Goal: Check status: Check status

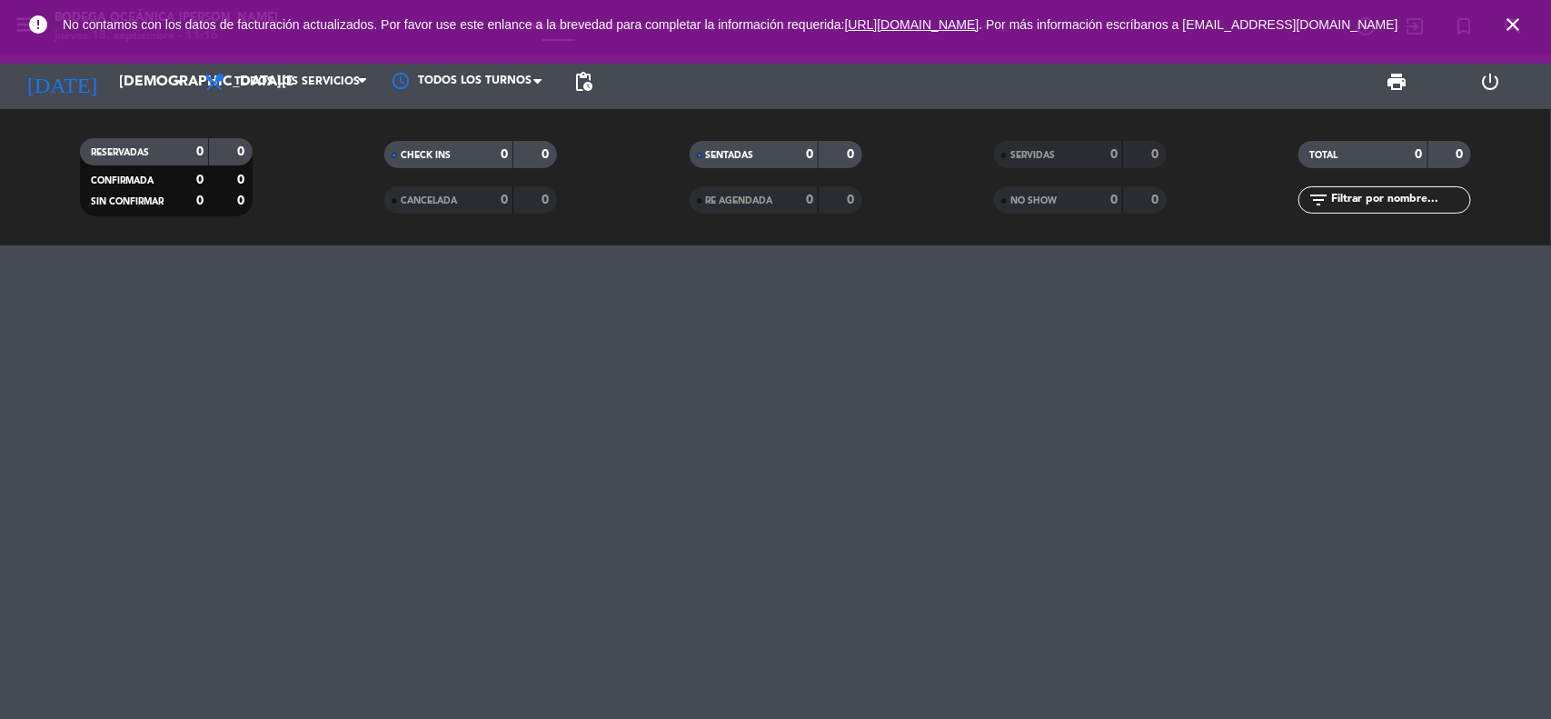
click at [150, 88] on input "[DEMOGRAPHIC_DATA][DATE]" at bounding box center [206, 82] width 192 height 35
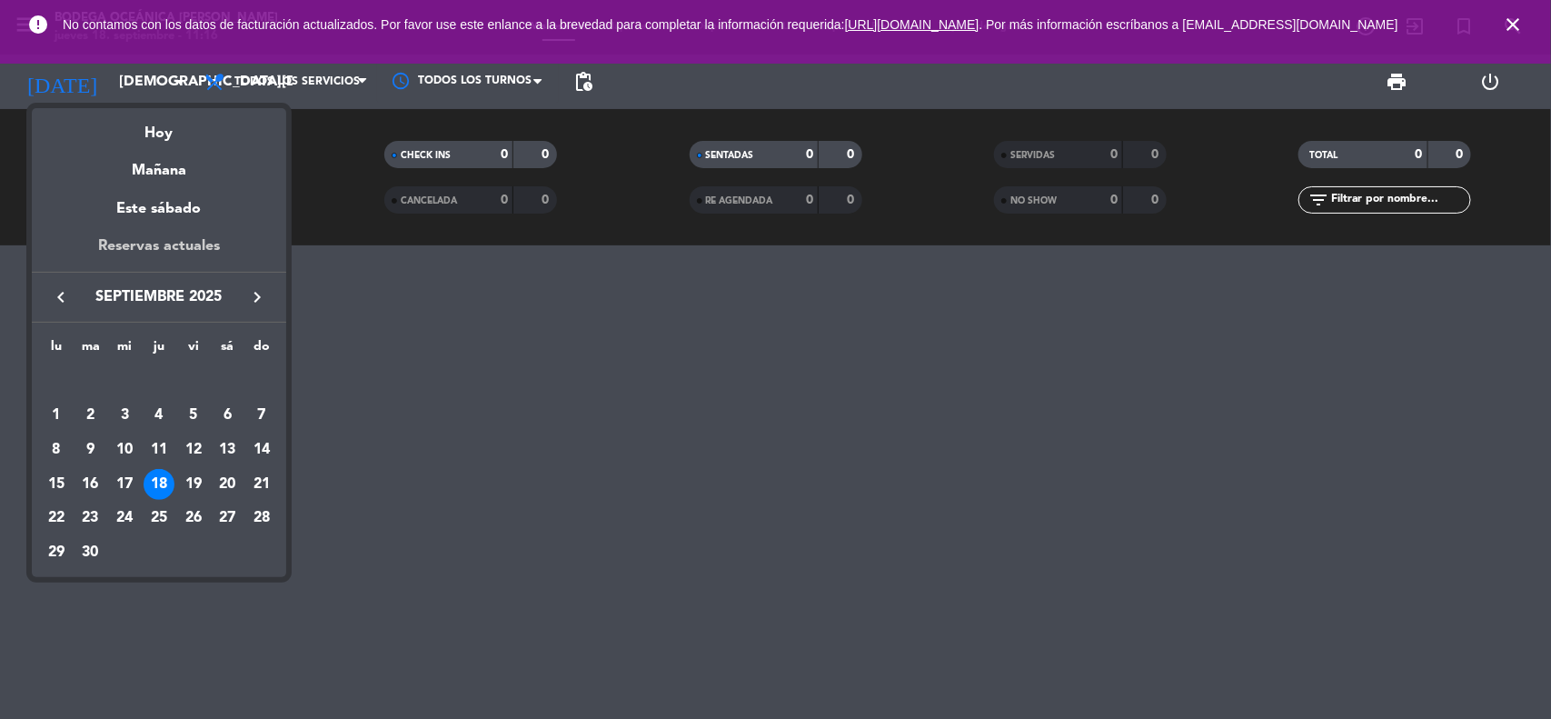
click at [173, 247] on div "Reservas actuales" at bounding box center [159, 252] width 254 height 37
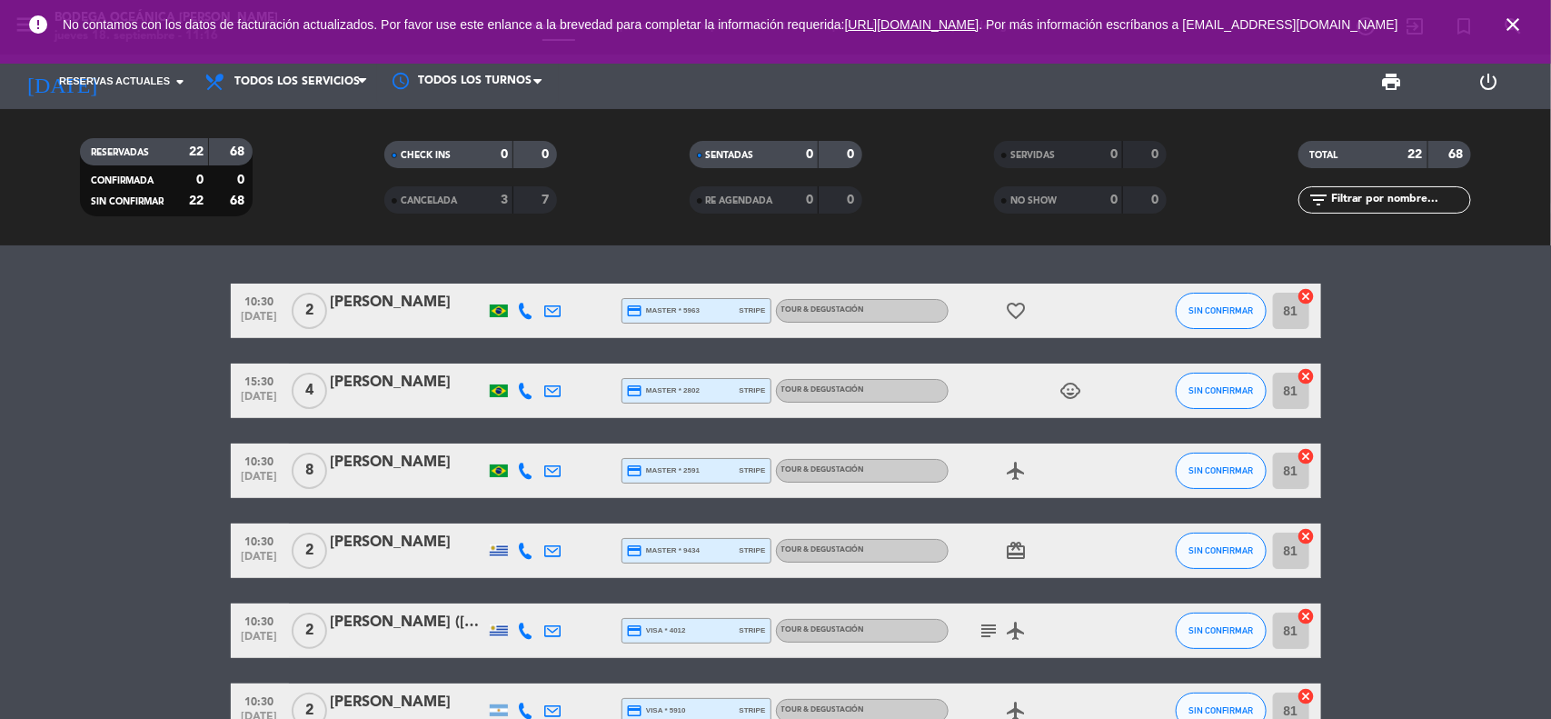
click at [1506, 23] on icon "close" at bounding box center [1513, 25] width 22 height 22
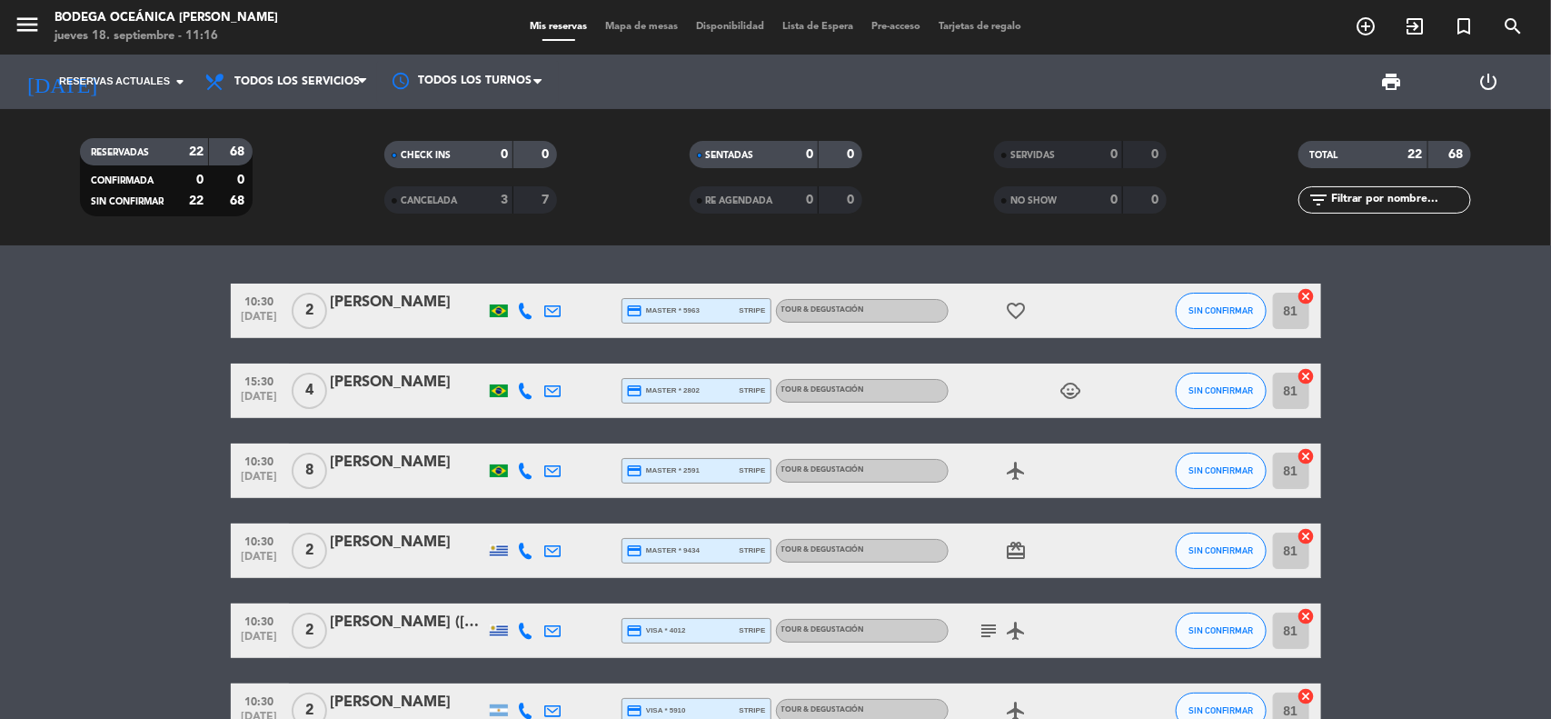
click at [410, 310] on div "[PERSON_NAME]" at bounding box center [408, 303] width 155 height 24
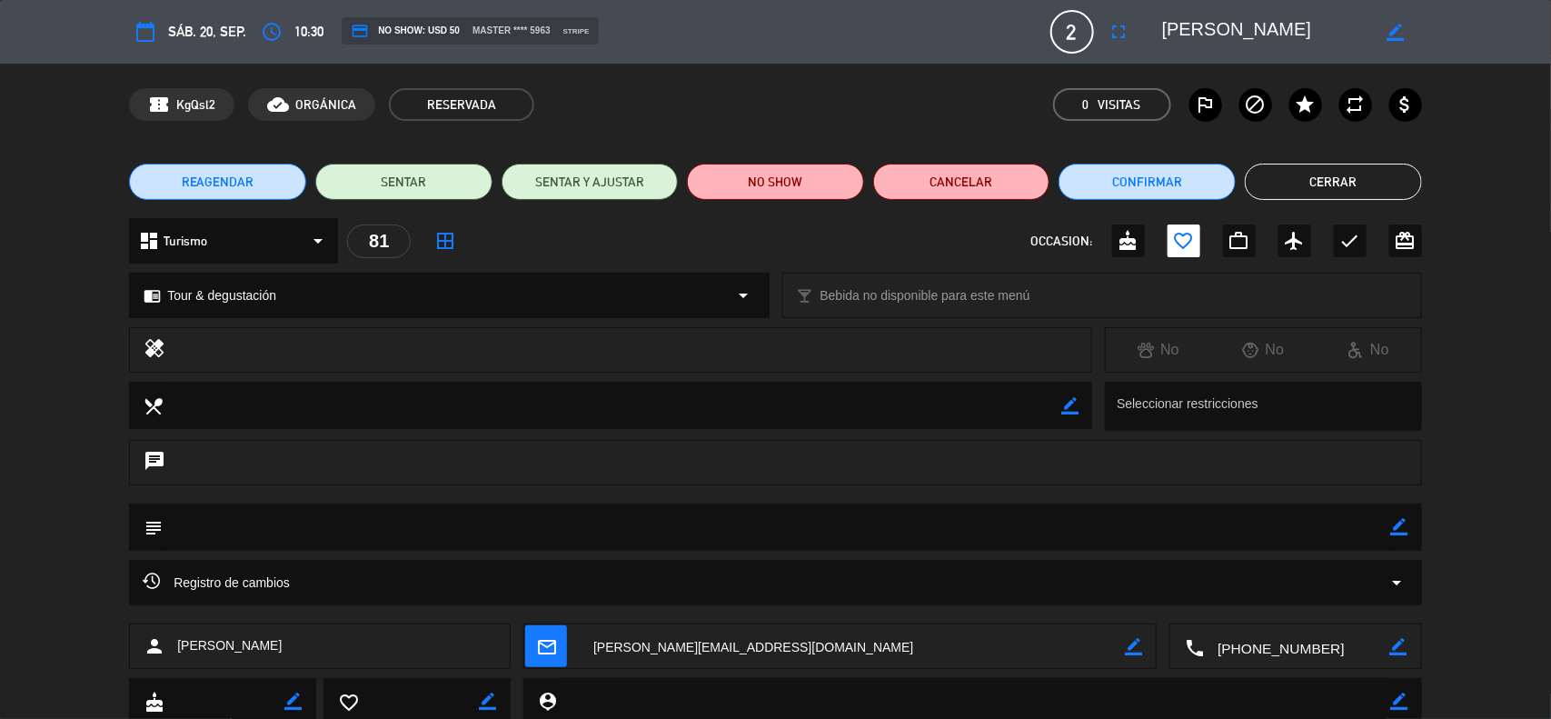
click at [1091, 100] on span "0 Visitas" at bounding box center [1112, 104] width 118 height 33
click at [1310, 189] on button "Cerrar" at bounding box center [1333, 182] width 177 height 36
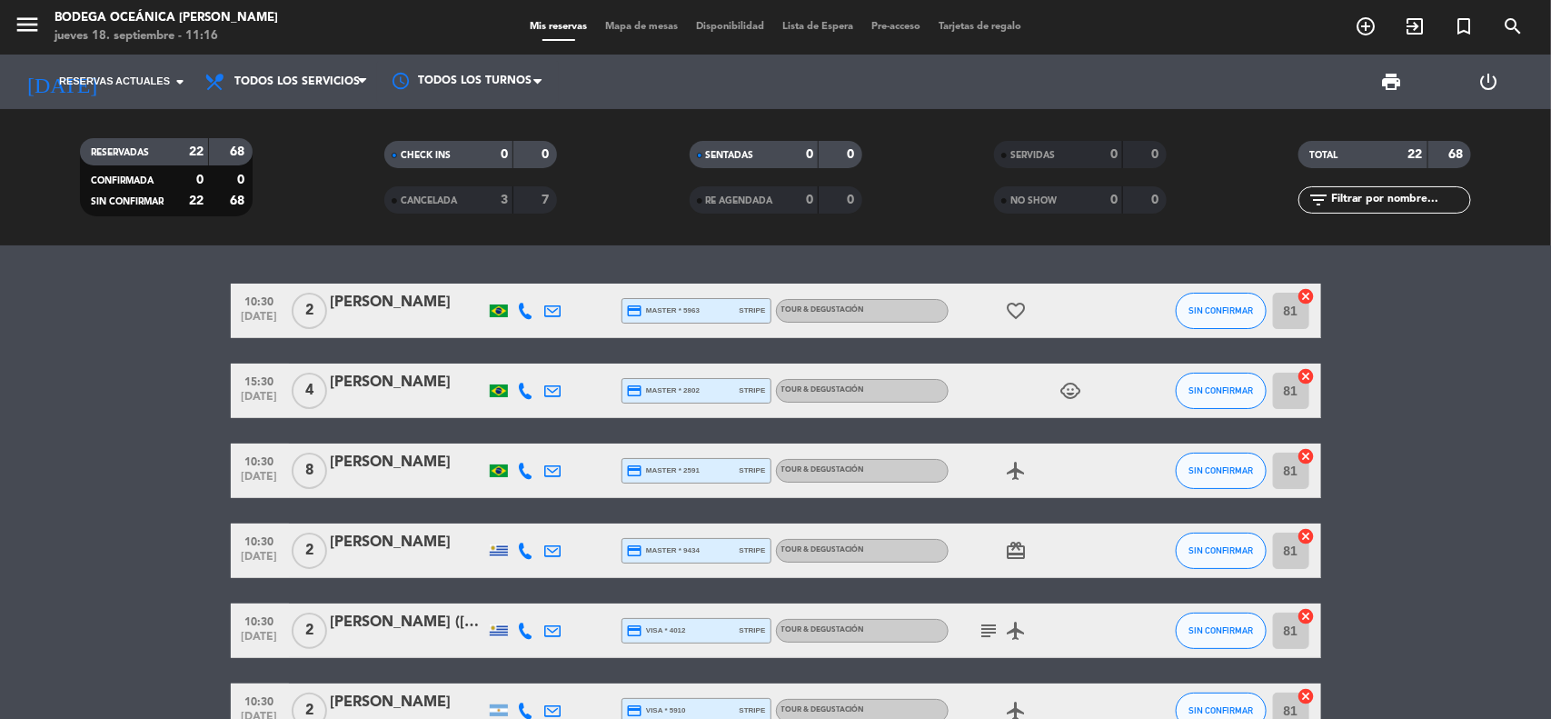
scroll to position [114, 0]
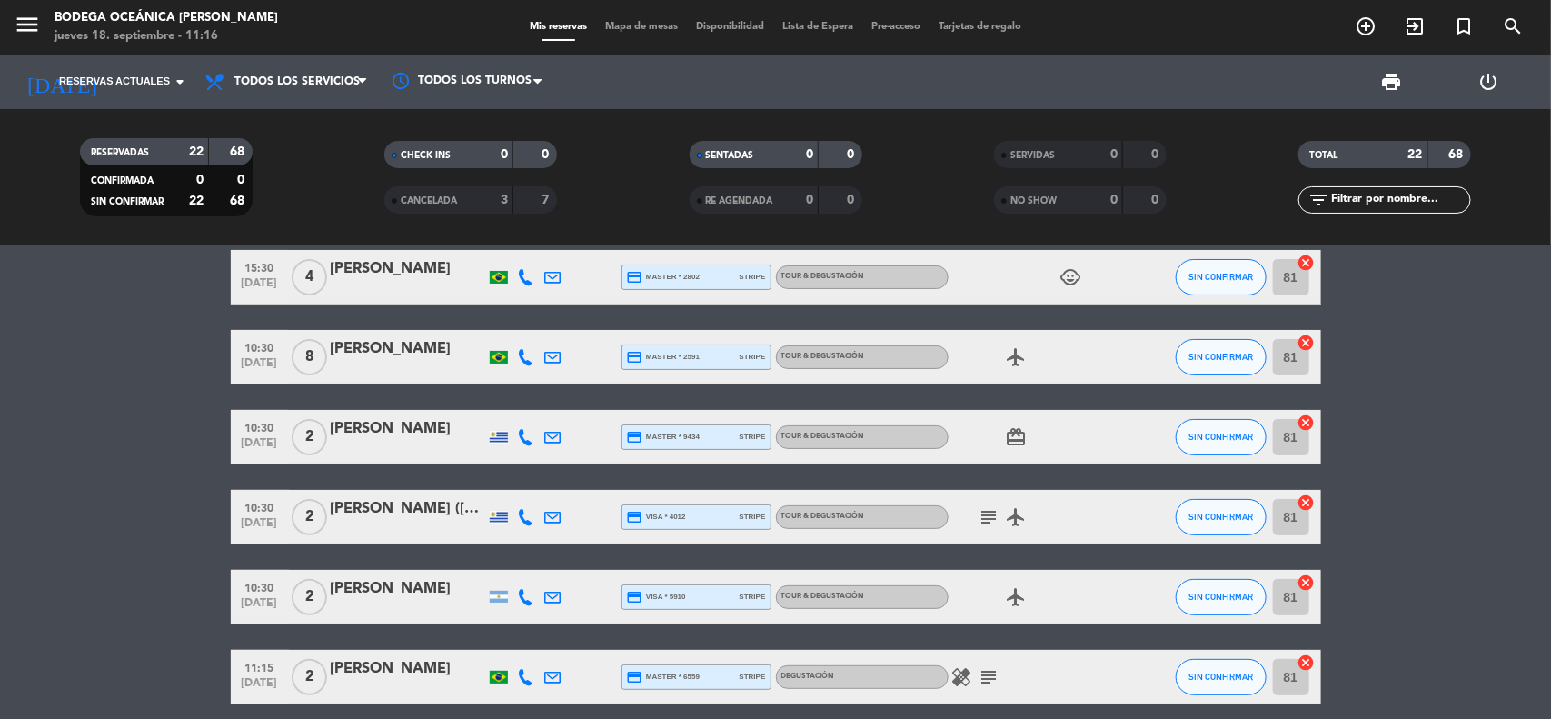
click at [389, 434] on div "[PERSON_NAME]" at bounding box center [408, 429] width 155 height 24
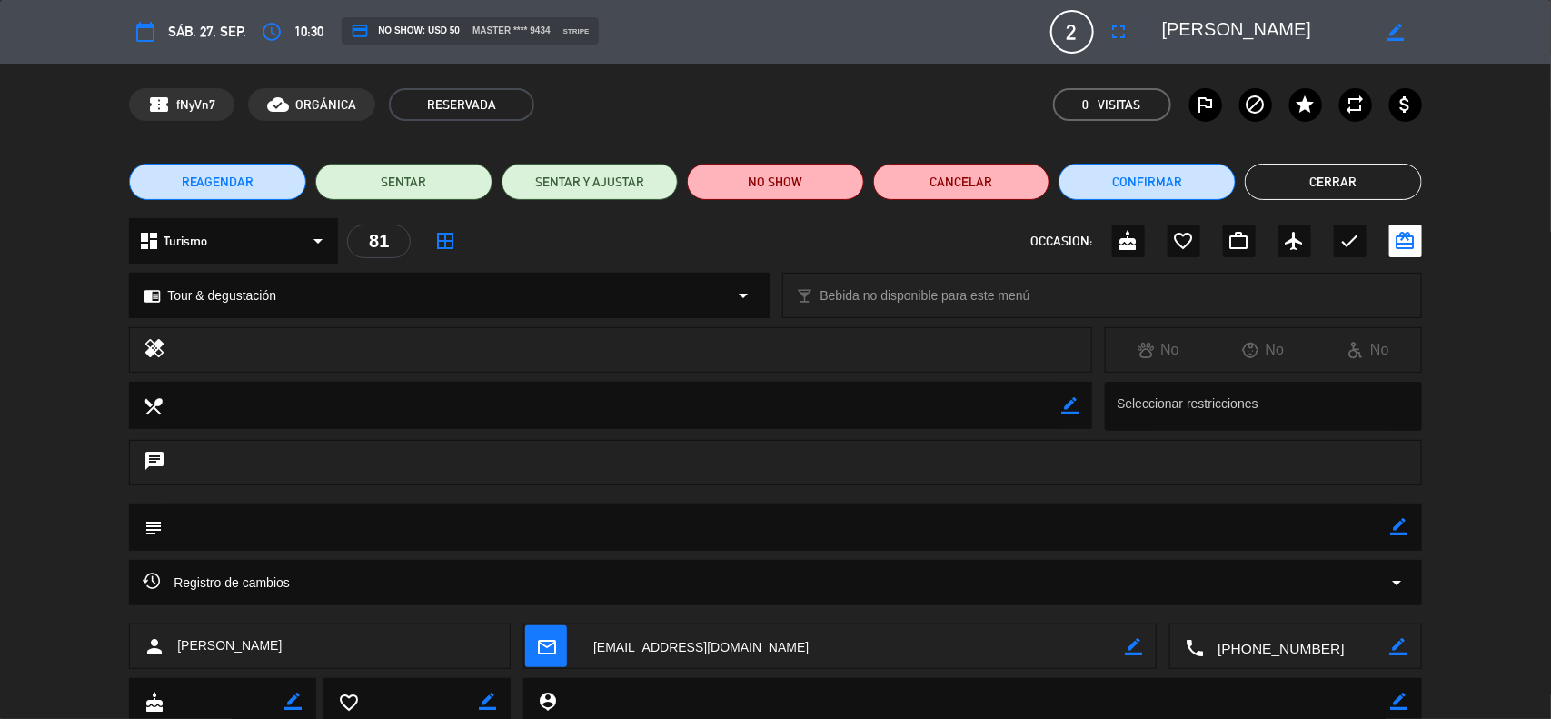
click at [1322, 186] on button "Cerrar" at bounding box center [1333, 182] width 177 height 36
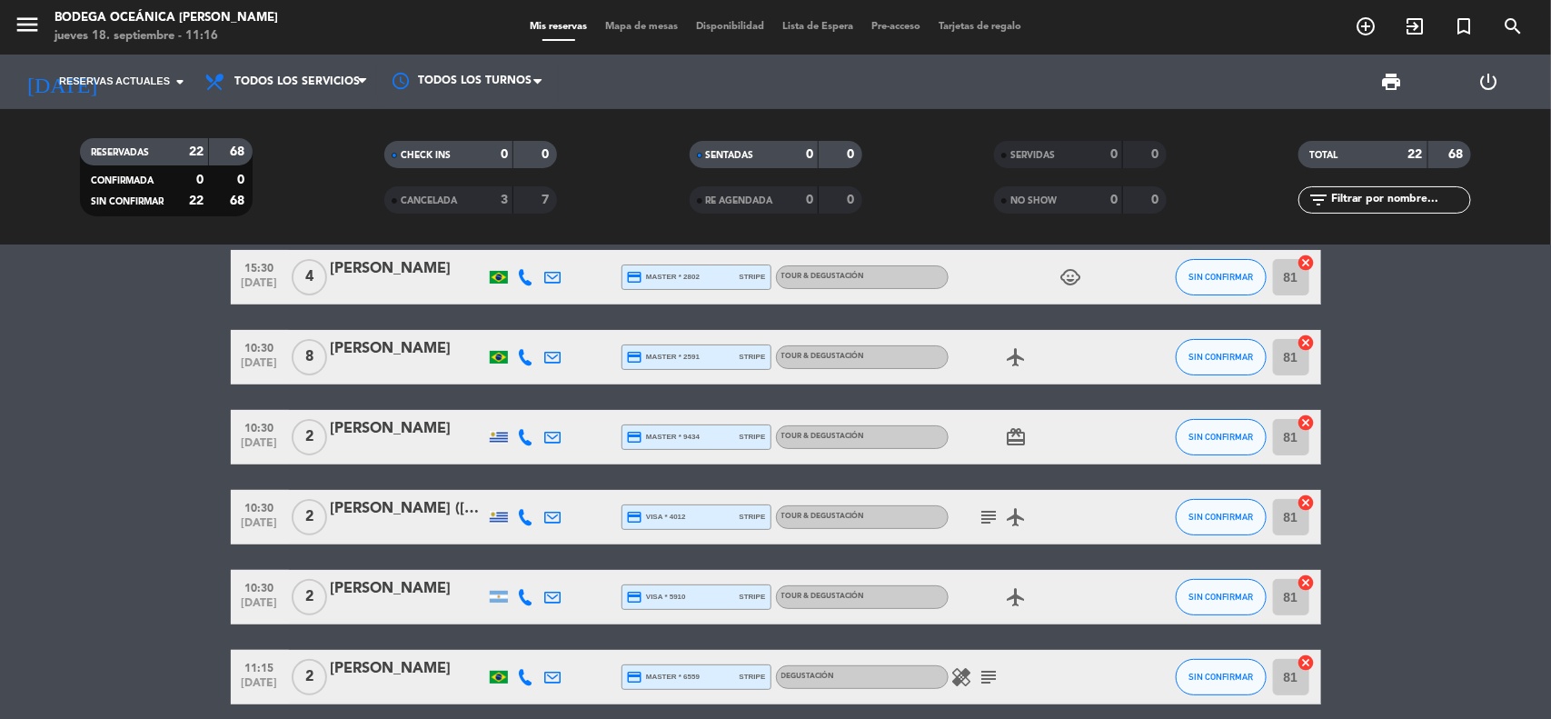
scroll to position [227, 0]
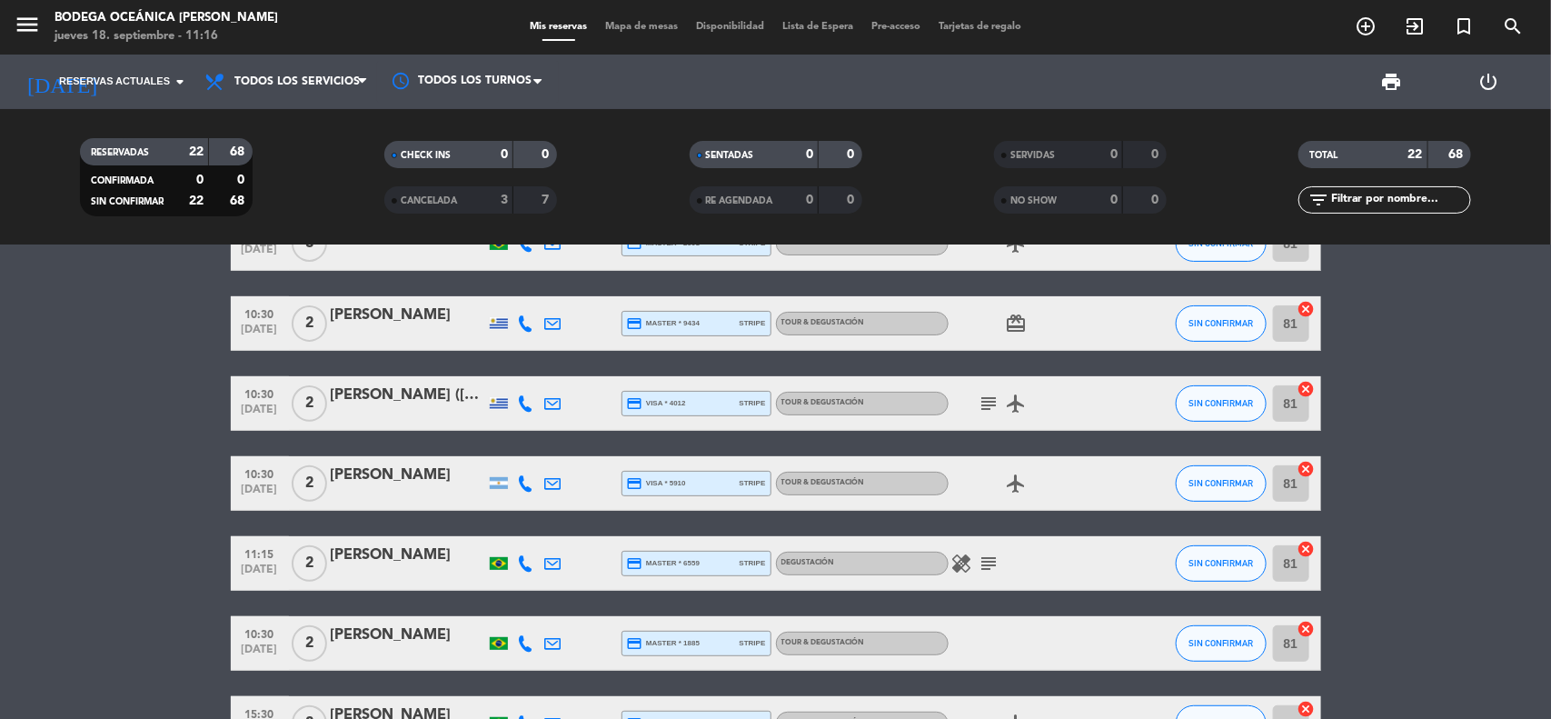
click at [383, 404] on div "[PERSON_NAME] ([PERSON_NAME] hnos) [PERSON_NAME] x 2" at bounding box center [408, 396] width 155 height 24
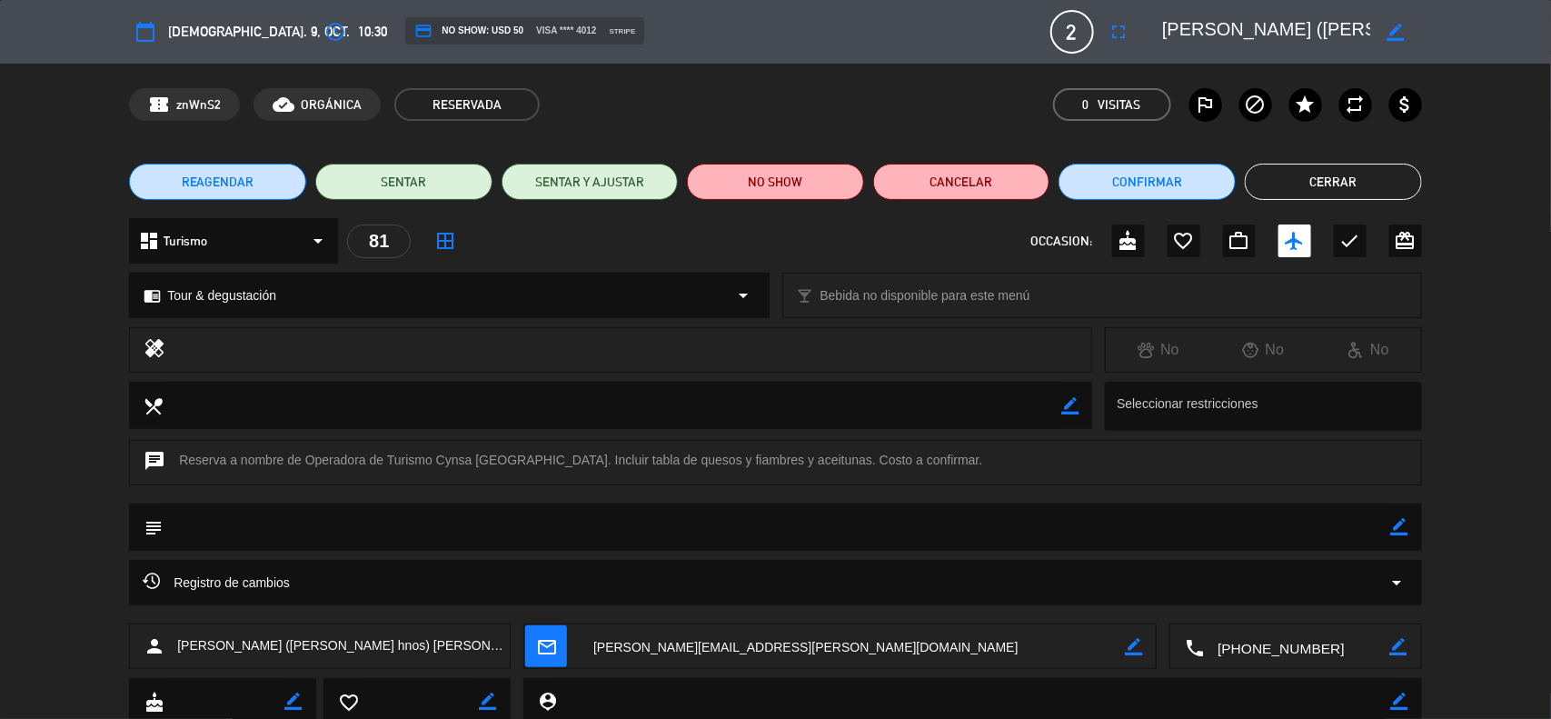
click at [1351, 178] on button "Cerrar" at bounding box center [1333, 182] width 177 height 36
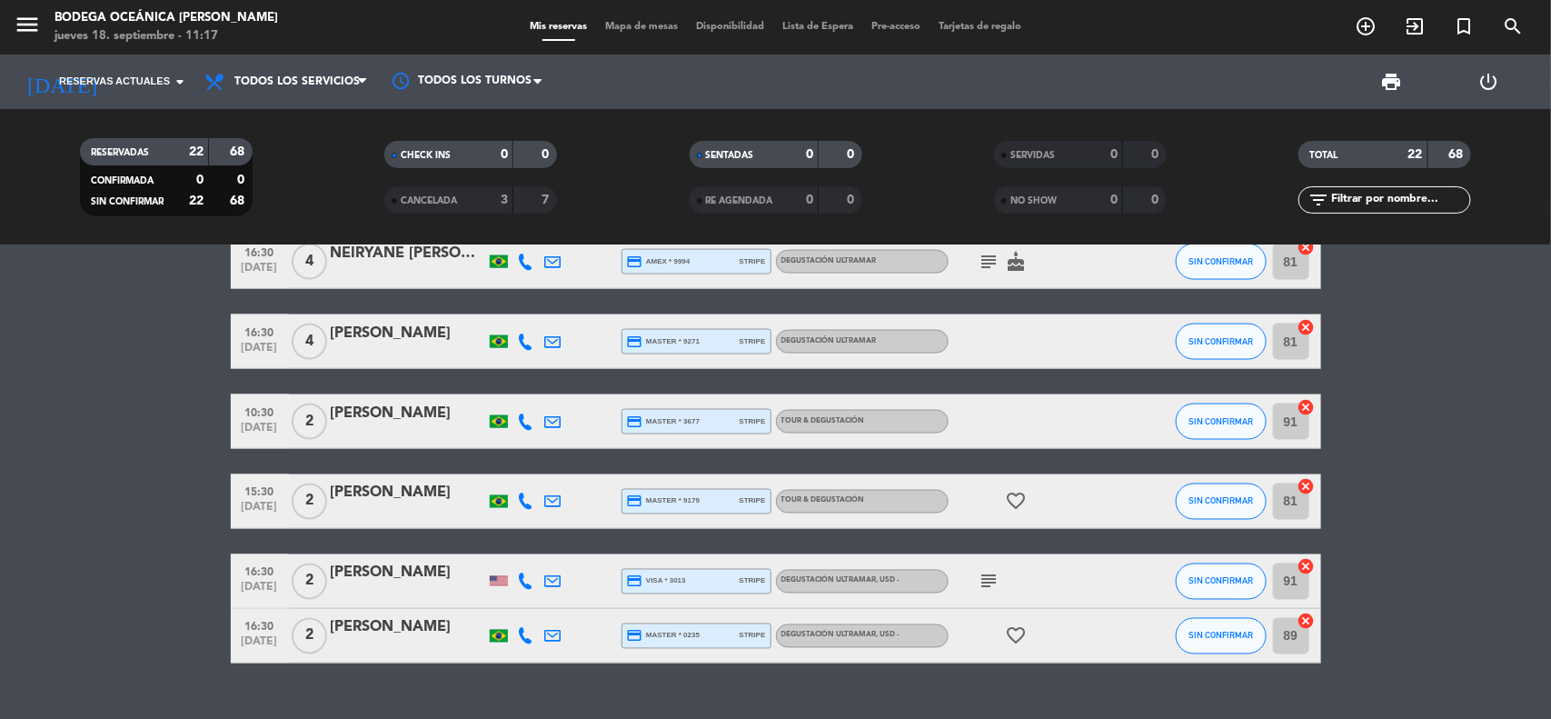
scroll to position [1363, 0]
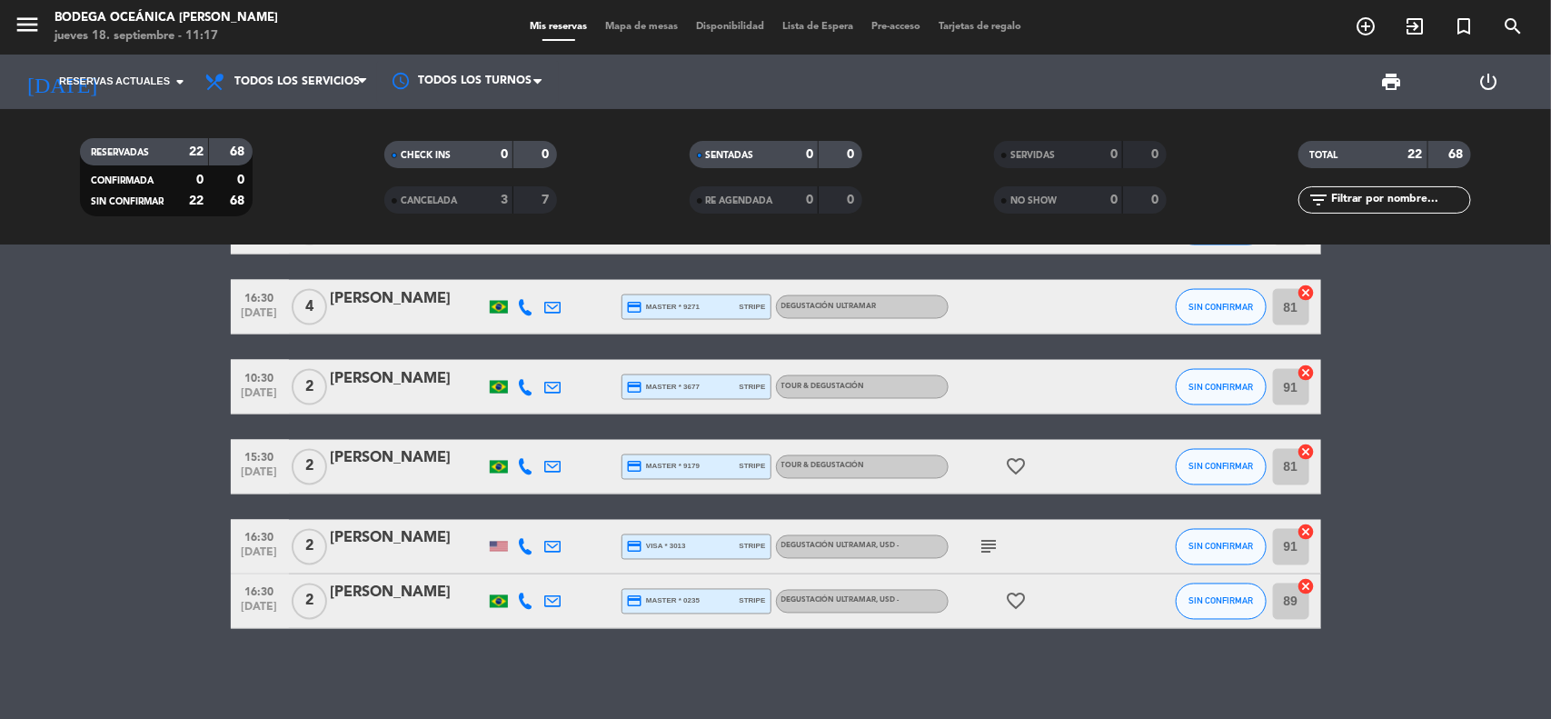
click at [884, 545] on span ", USD -" at bounding box center [888, 546] width 23 height 7
click at [883, 596] on div "Degustación Ultramar" at bounding box center [871, 599] width 134 height 19
click at [889, 555] on div "Degustación Ultramar , USD -" at bounding box center [862, 547] width 173 height 24
click at [882, 601] on div "Degustación Ultramar" at bounding box center [871, 599] width 134 height 19
click at [839, 597] on span "Degustación Ultramar , USD -" at bounding box center [841, 600] width 118 height 7
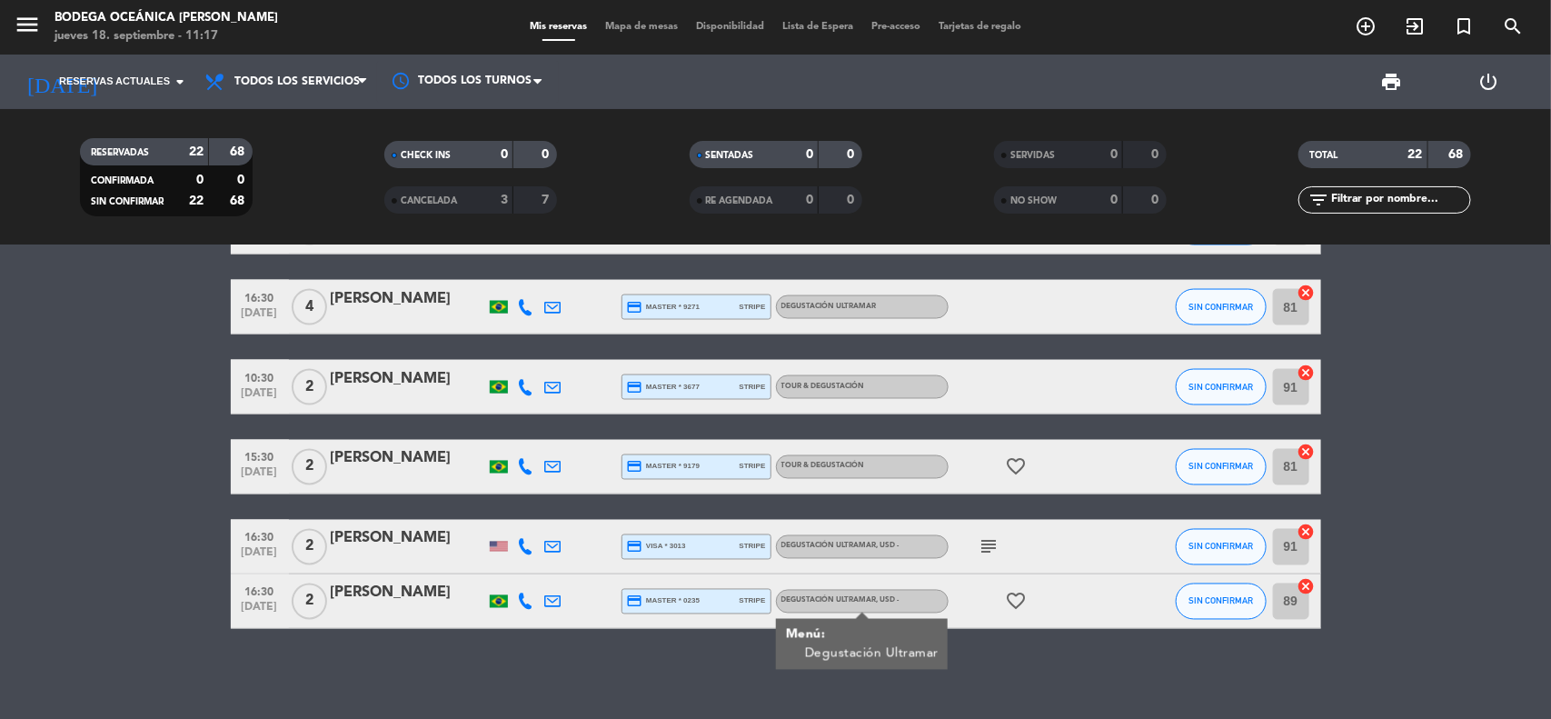
click at [1037, 677] on div "10:30 [DATE] 2 [PERSON_NAME] credit_card master * 5963 stripe Tour & degustació…" at bounding box center [775, 482] width 1551 height 474
click at [902, 553] on div "Degustación Ultramar , USD -" at bounding box center [862, 547] width 173 height 24
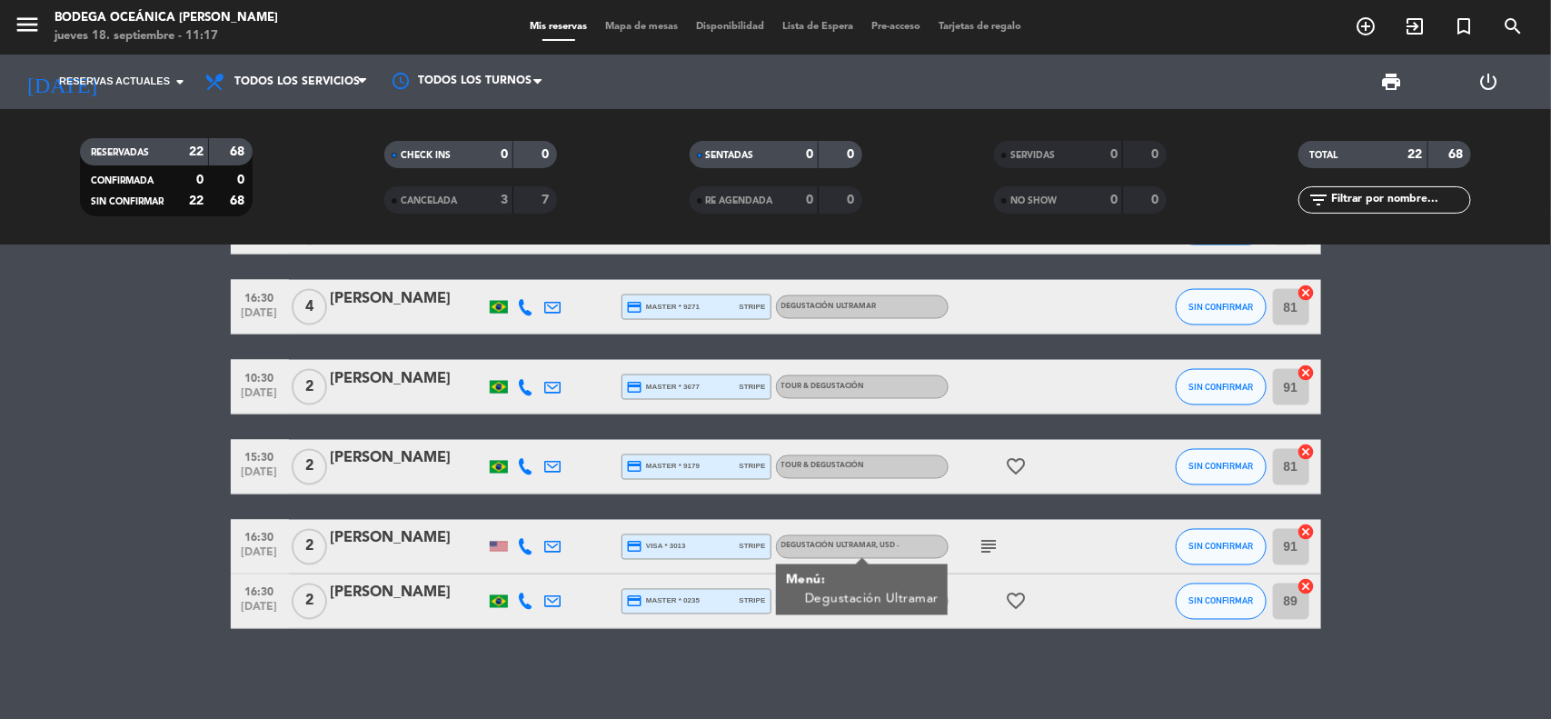
click at [1063, 546] on div "subject" at bounding box center [1031, 547] width 164 height 54
click at [986, 546] on icon "subject" at bounding box center [990, 547] width 22 height 22
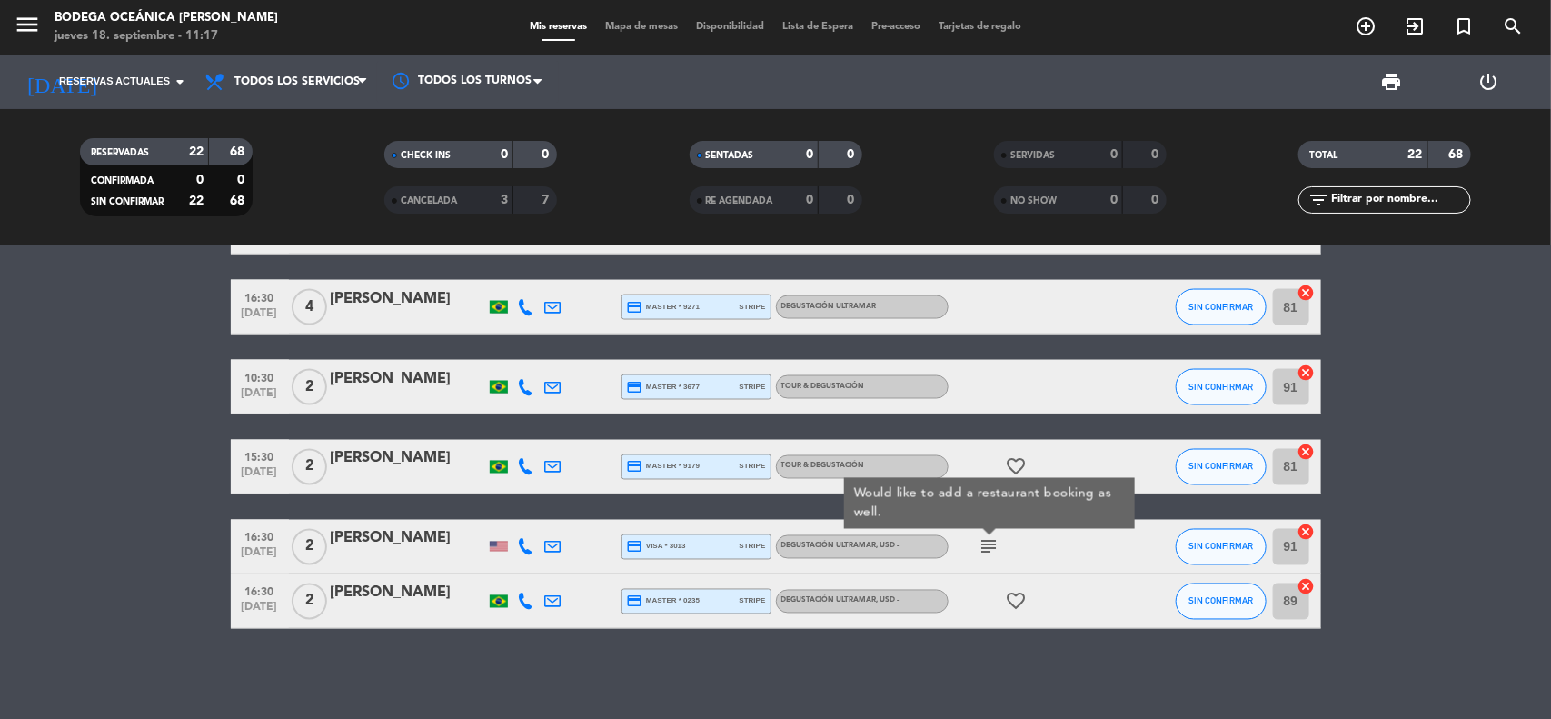
click at [1128, 555] on div at bounding box center [1136, 547] width 49 height 54
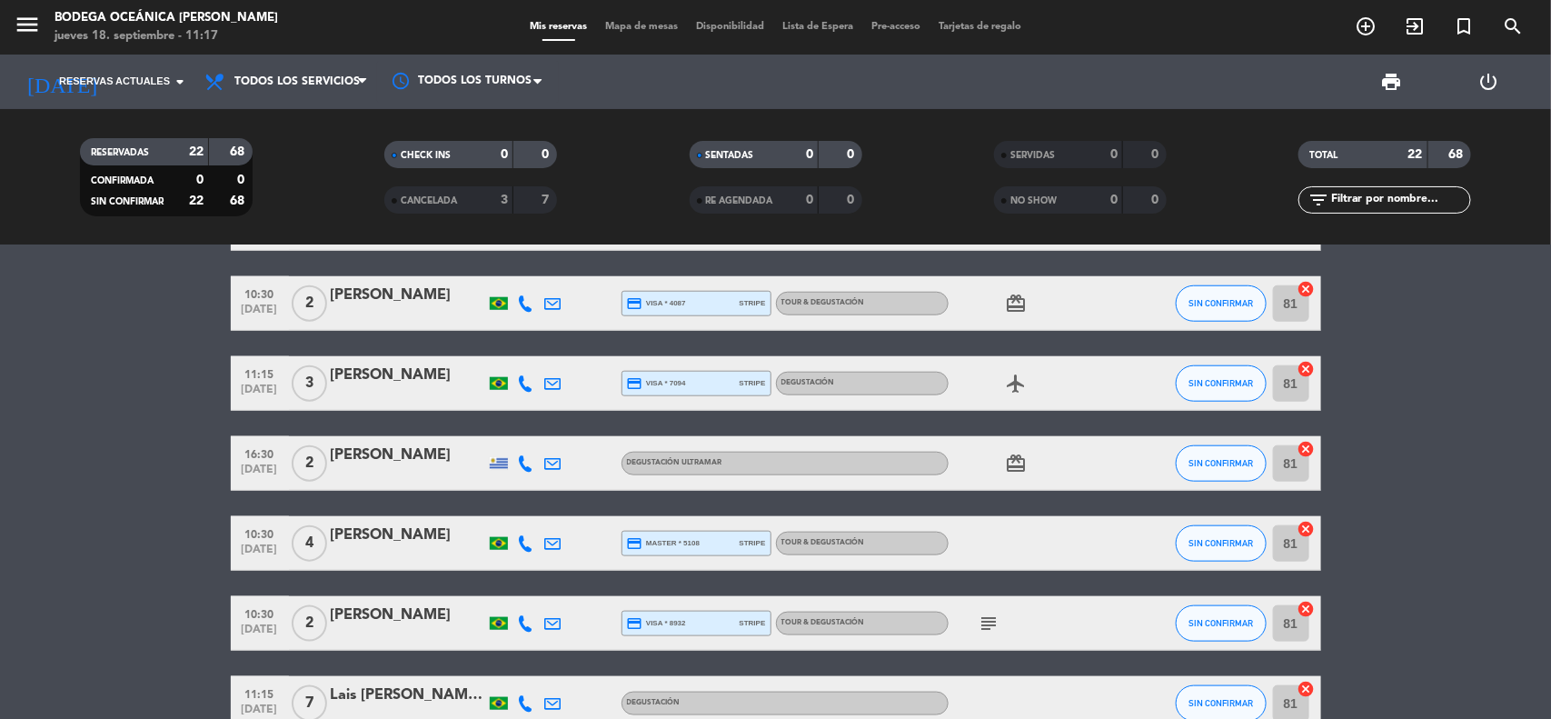
scroll to position [1022, 0]
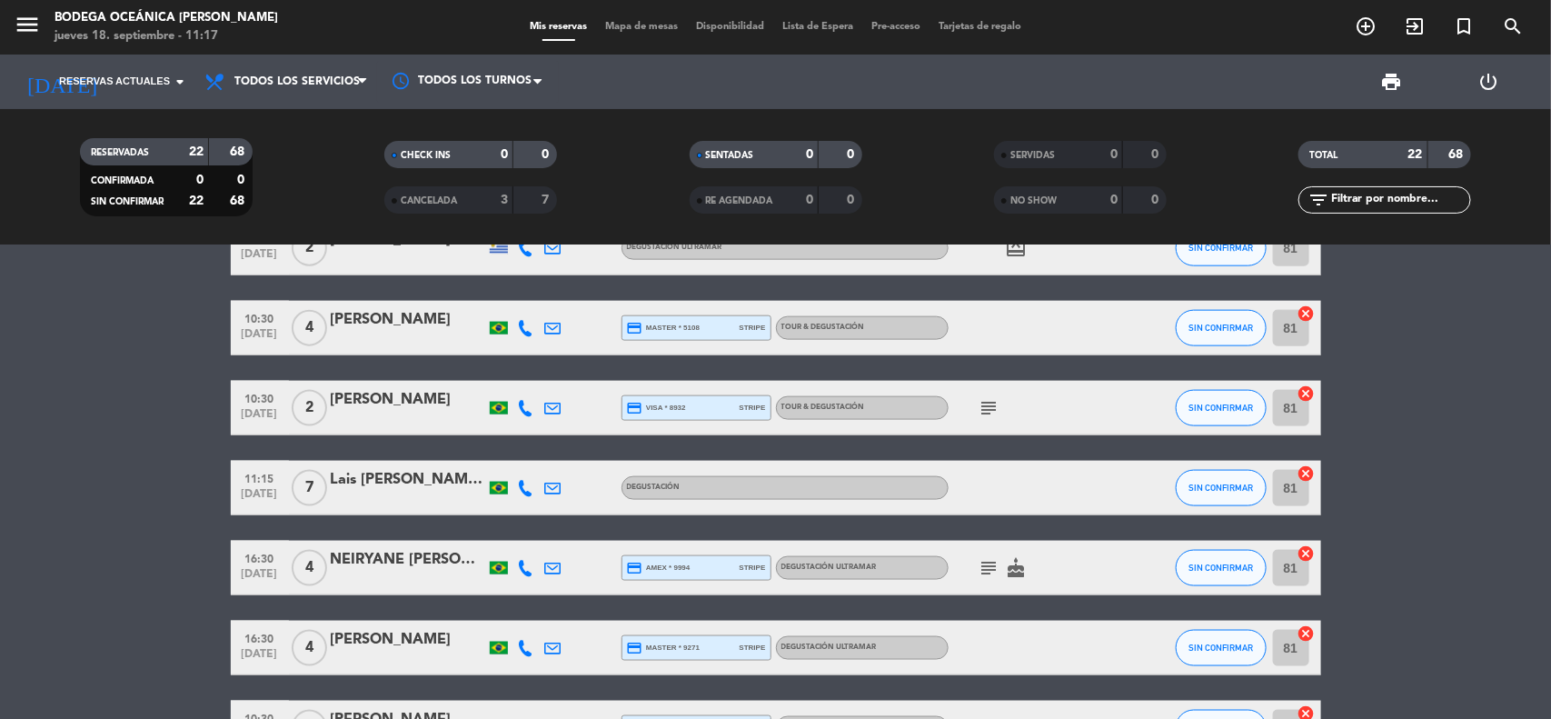
click at [993, 407] on icon "subject" at bounding box center [990, 408] width 22 height 22
click at [1047, 414] on div "subject Aniversario de namoro" at bounding box center [1031, 408] width 164 height 54
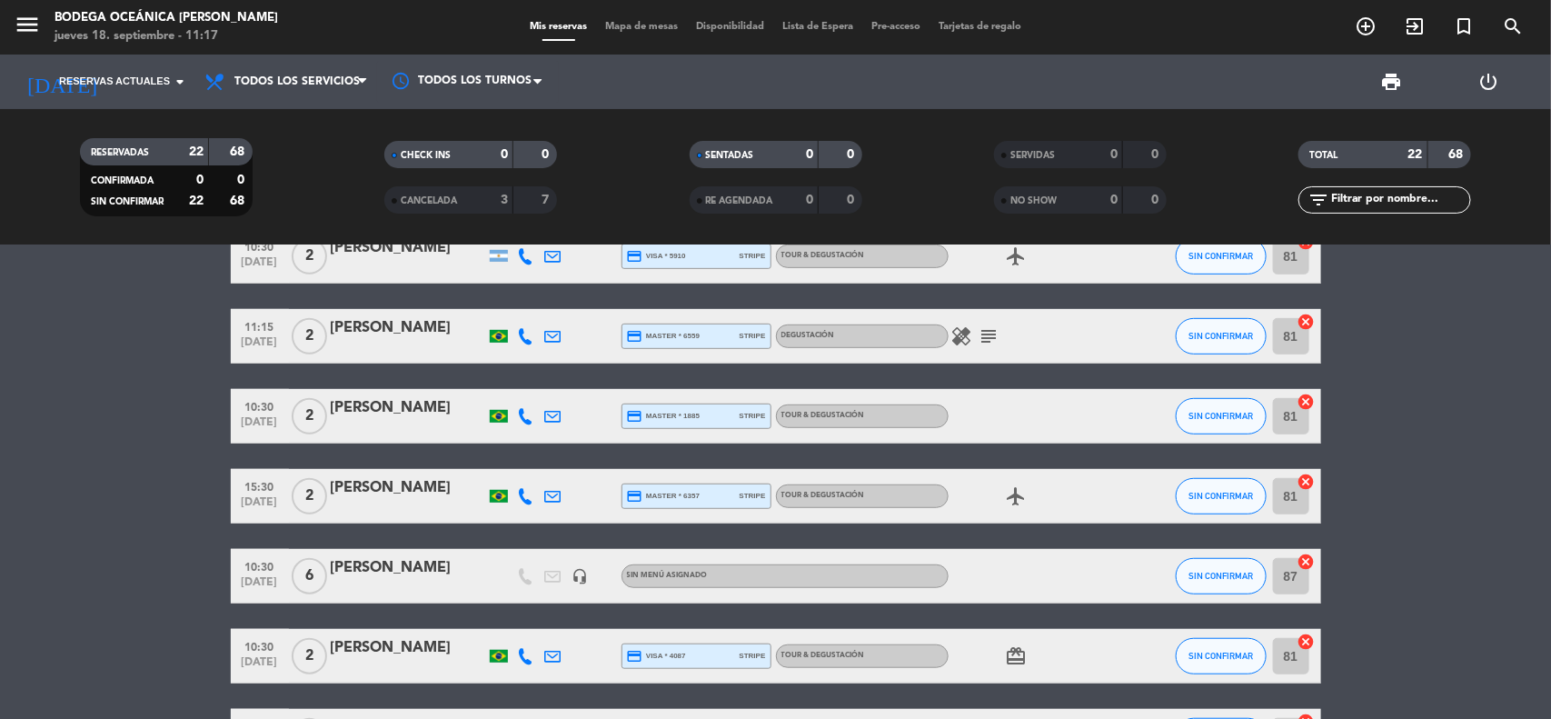
scroll to position [341, 0]
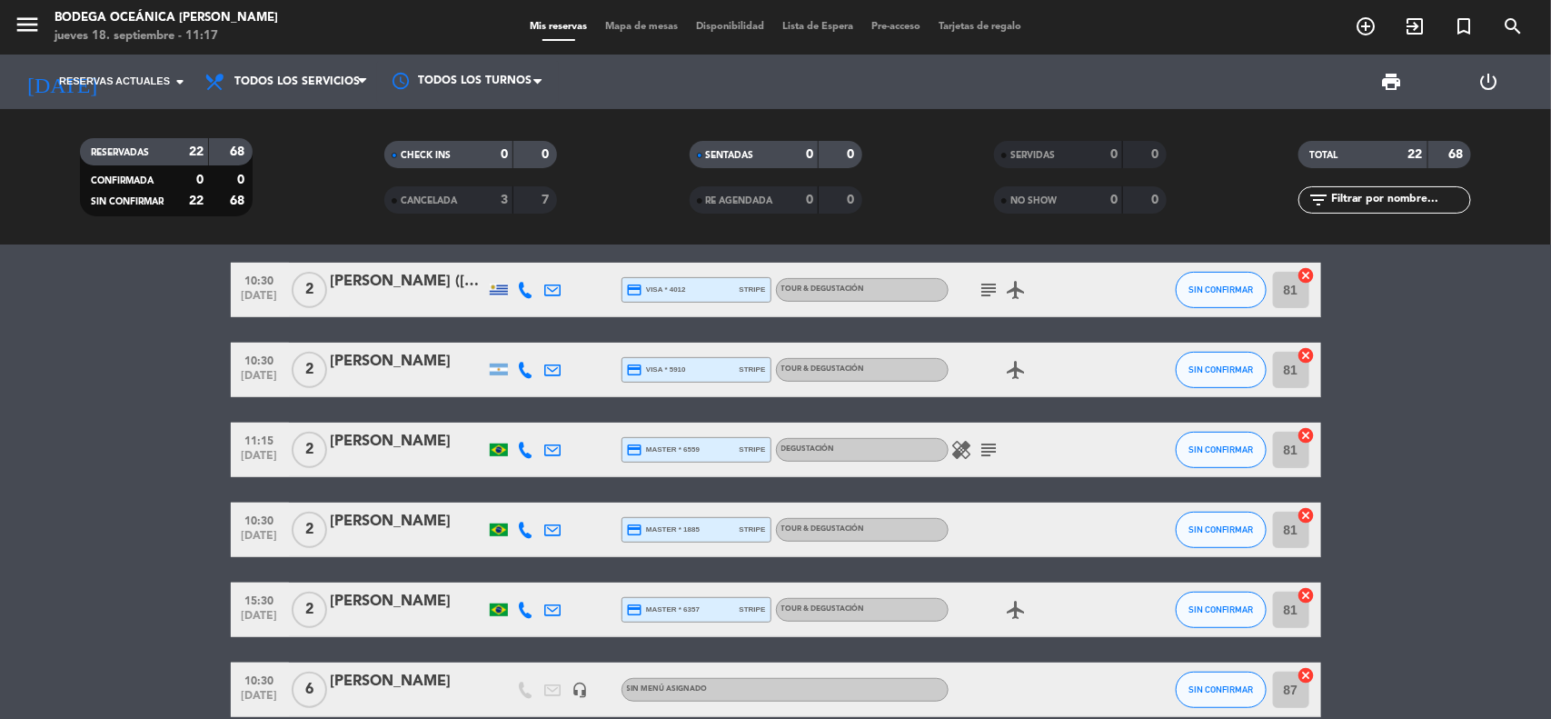
click at [995, 441] on icon "subject" at bounding box center [990, 450] width 22 height 22
click at [1037, 454] on div "healing subject Viagem em [PERSON_NAME]" at bounding box center [1031, 450] width 164 height 54
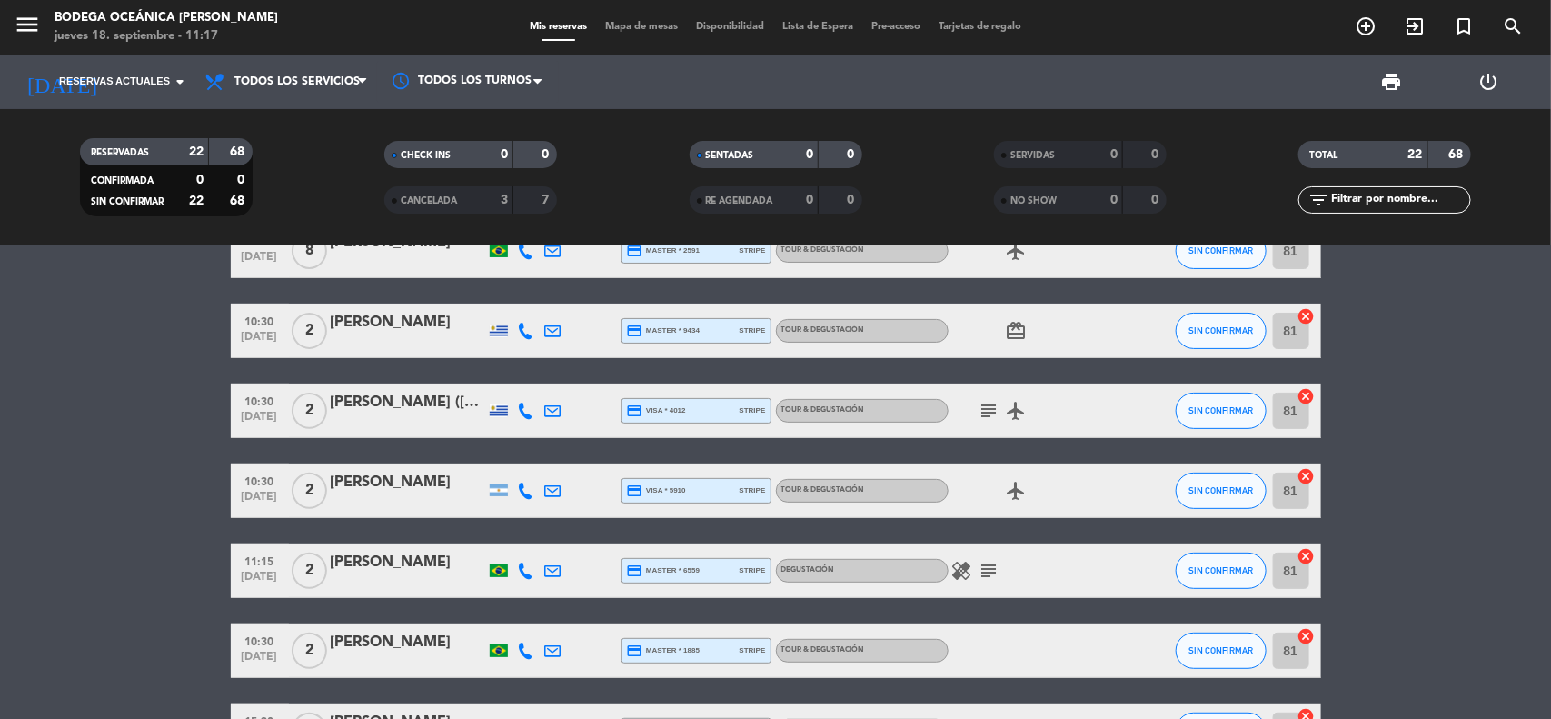
scroll to position [114, 0]
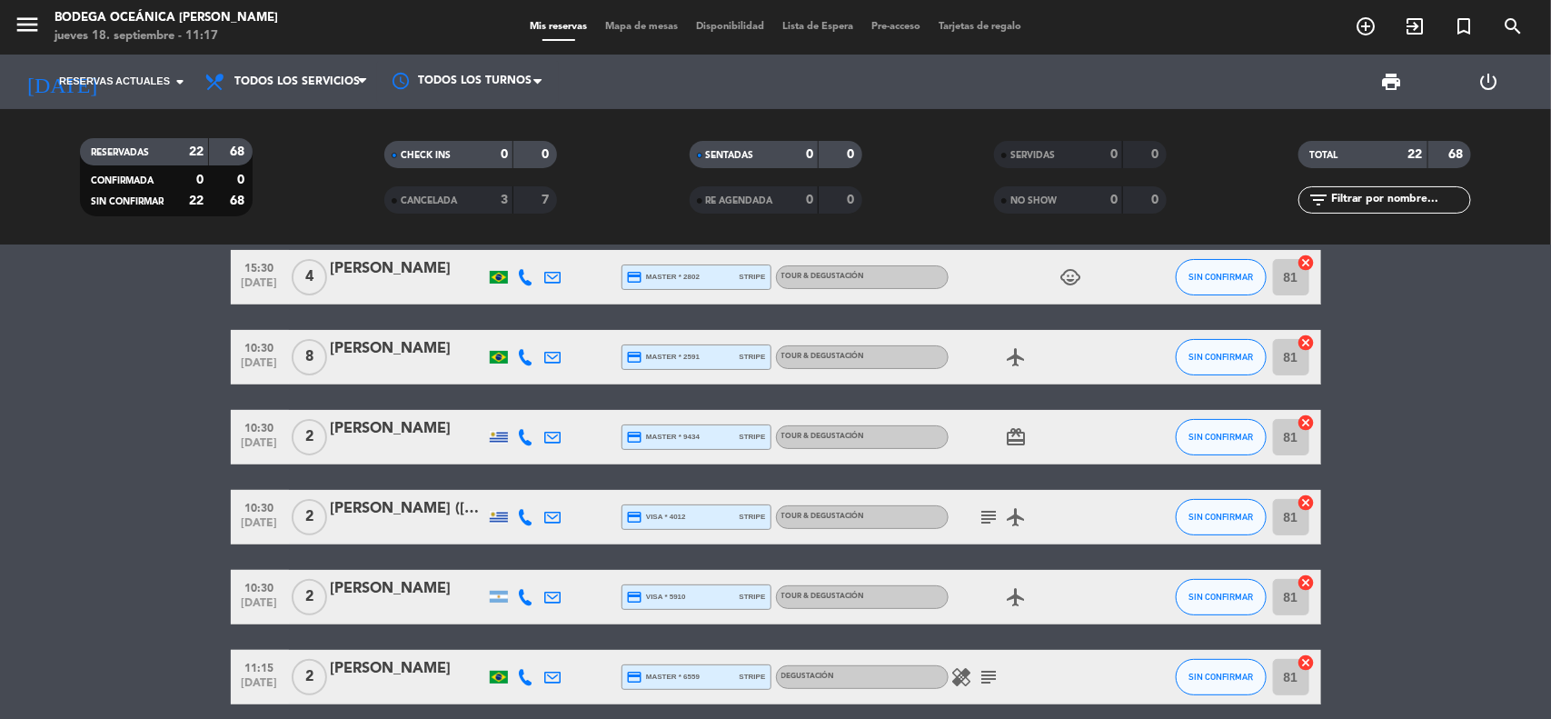
click at [982, 514] on icon "subject" at bounding box center [990, 517] width 22 height 22
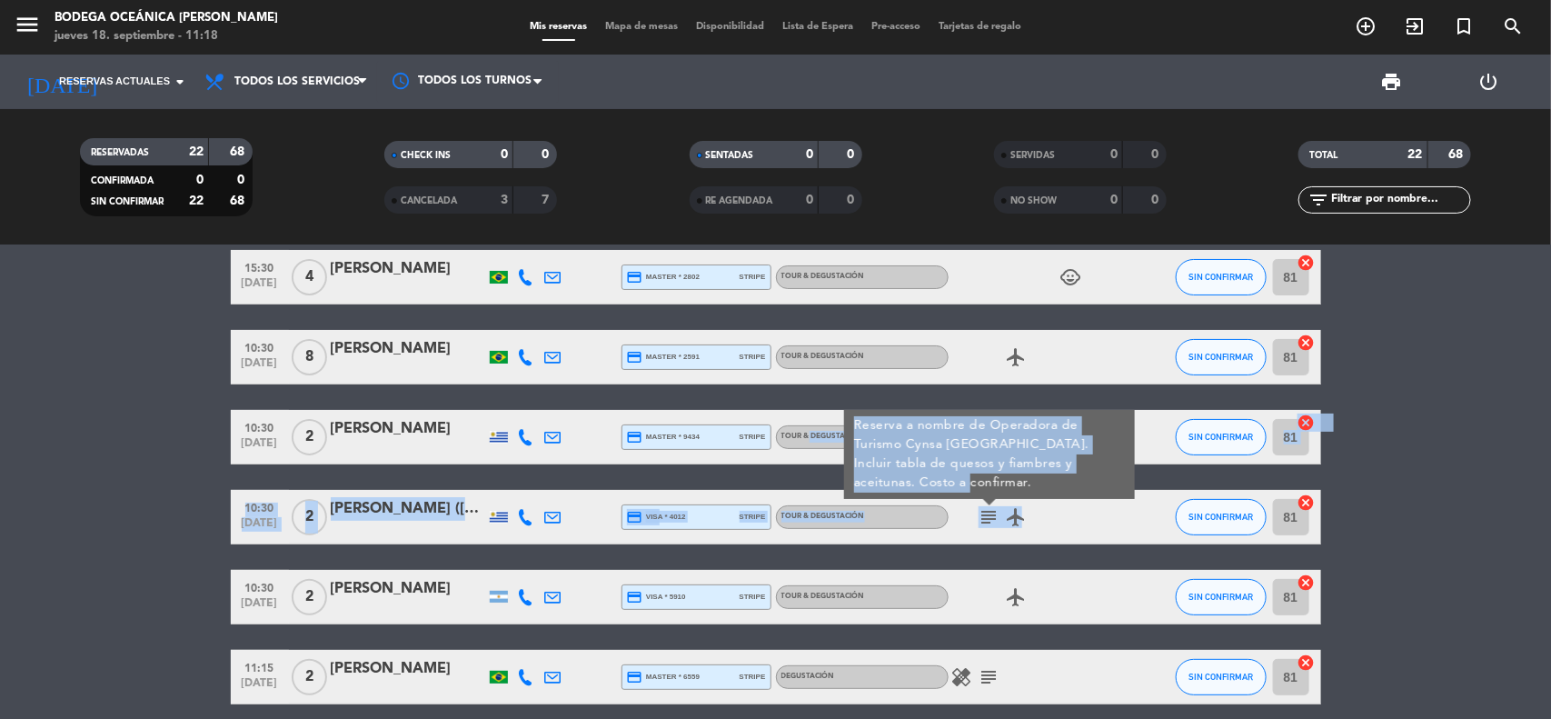
drag, startPoint x: 936, startPoint y: 484, endPoint x: 804, endPoint y: 405, distance: 153.2
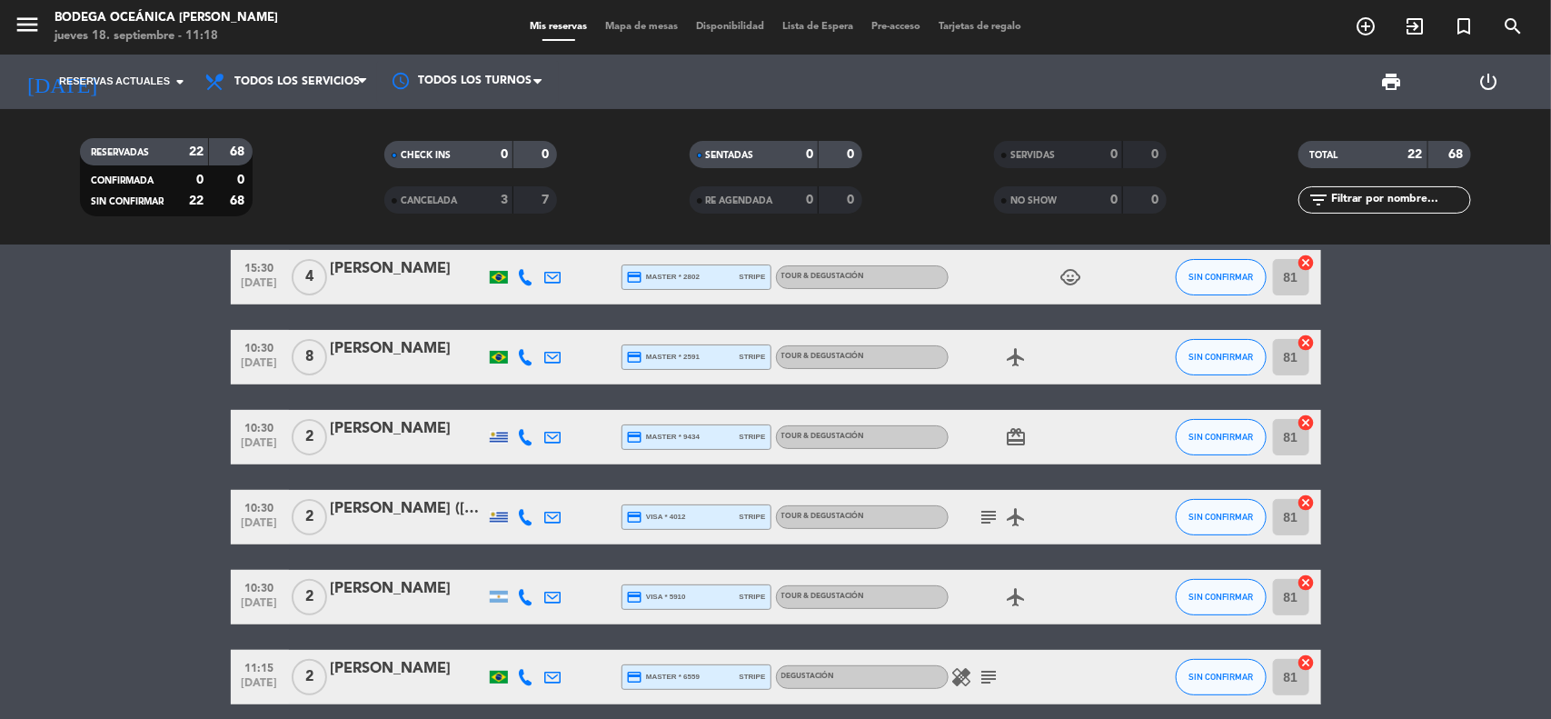
click at [1083, 539] on div "subject airplanemode_active" at bounding box center [1031, 517] width 164 height 54
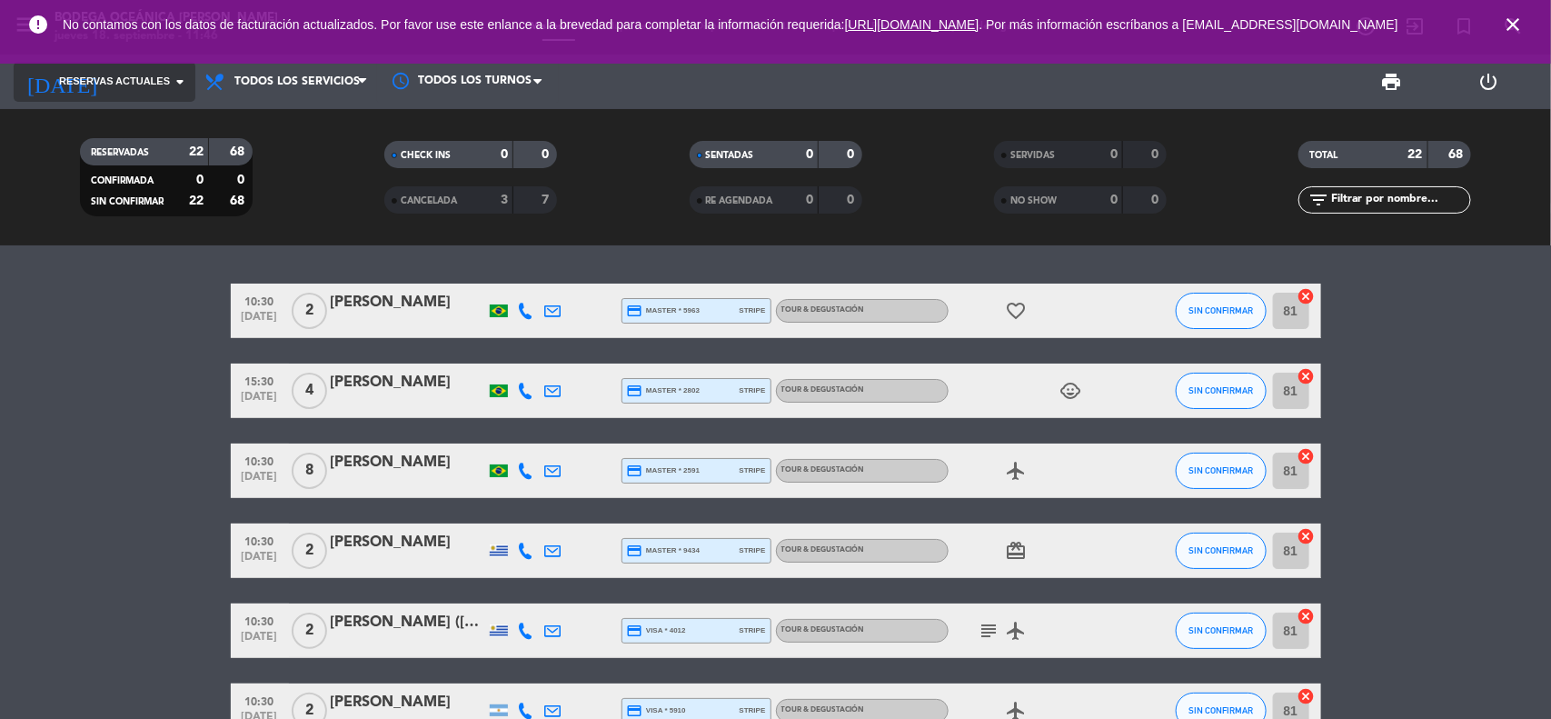
click at [164, 78] on span "Reservas actuales" at bounding box center [114, 82] width 111 height 16
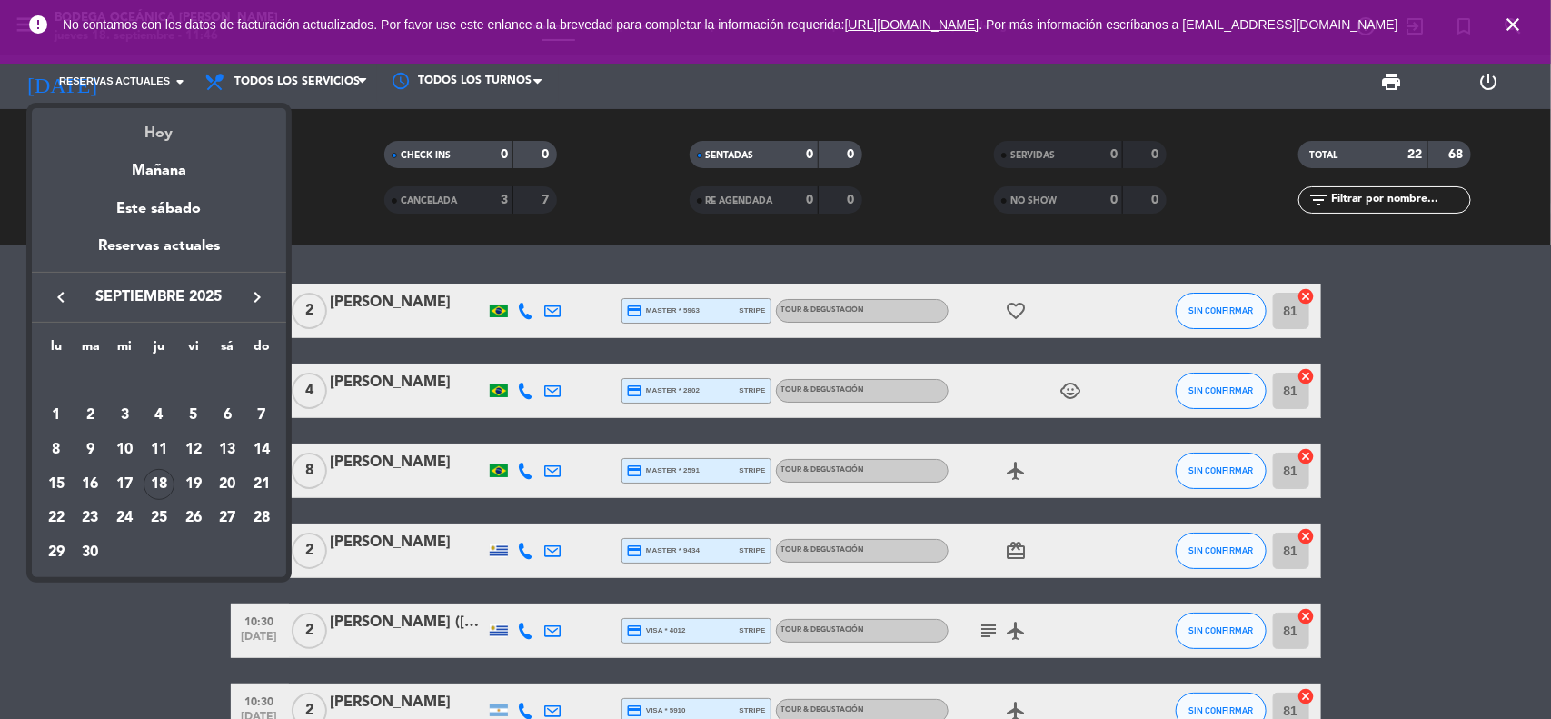
click at [174, 123] on div "Hoy" at bounding box center [159, 126] width 254 height 37
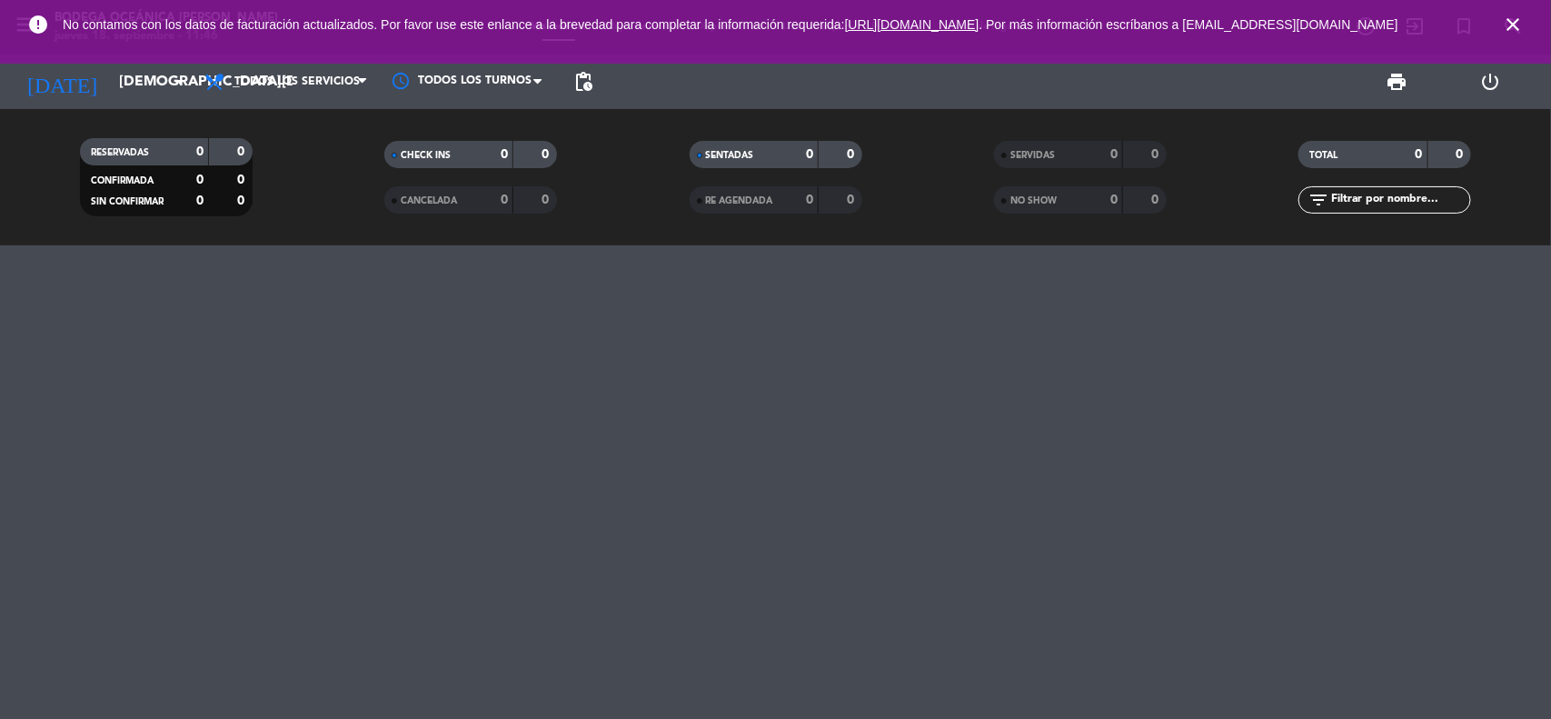
click at [1516, 23] on icon "close" at bounding box center [1513, 25] width 22 height 22
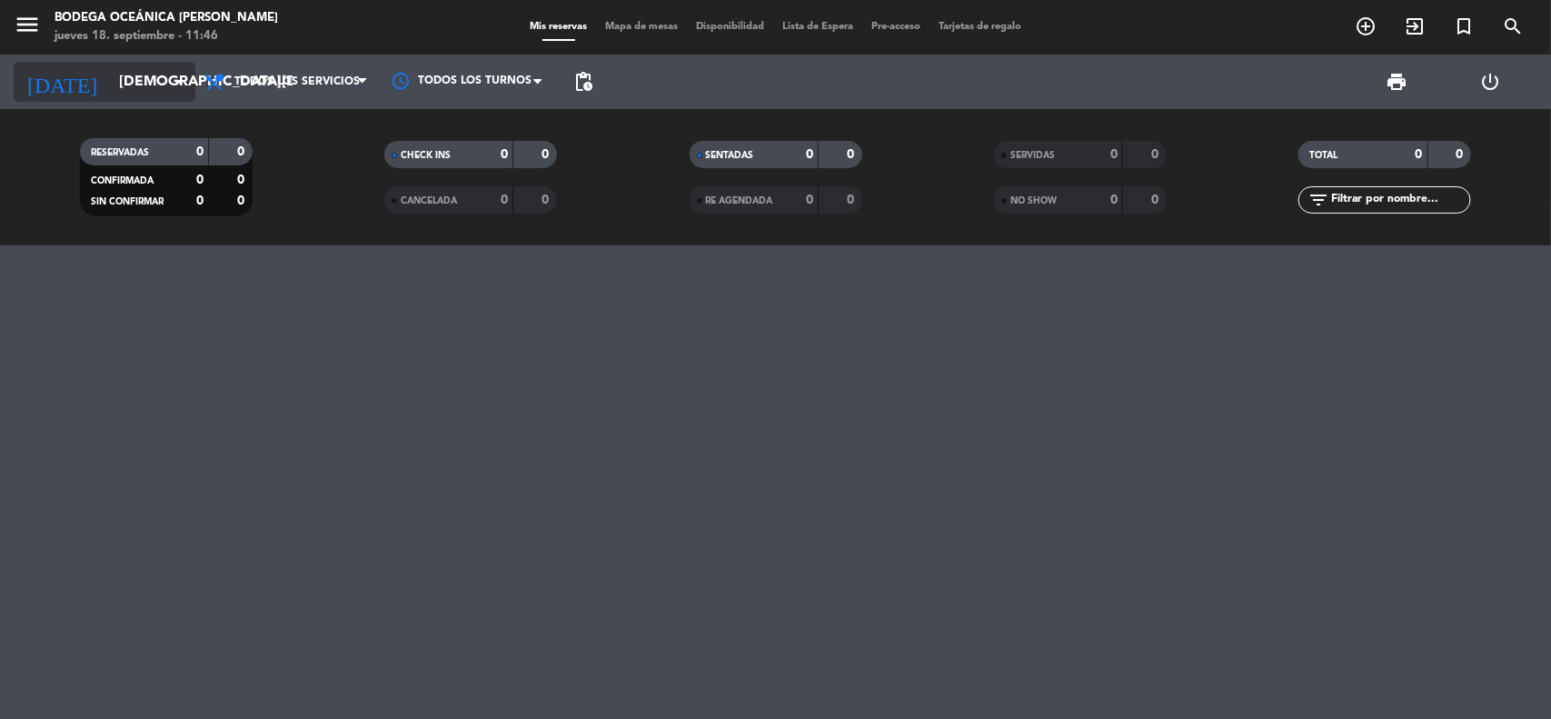
click at [187, 82] on icon "arrow_drop_down" at bounding box center [180, 82] width 22 height 22
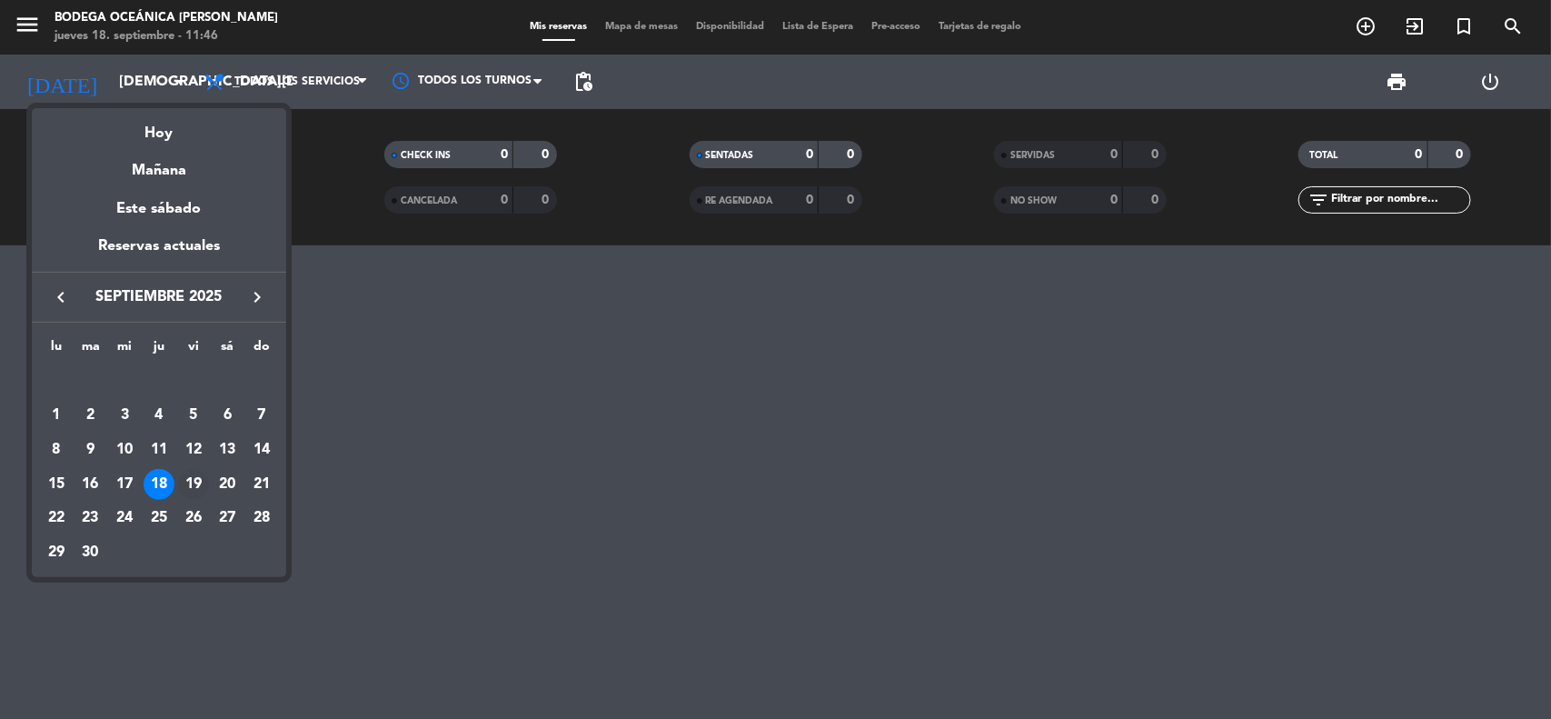
click at [192, 475] on div "19" at bounding box center [193, 484] width 31 height 31
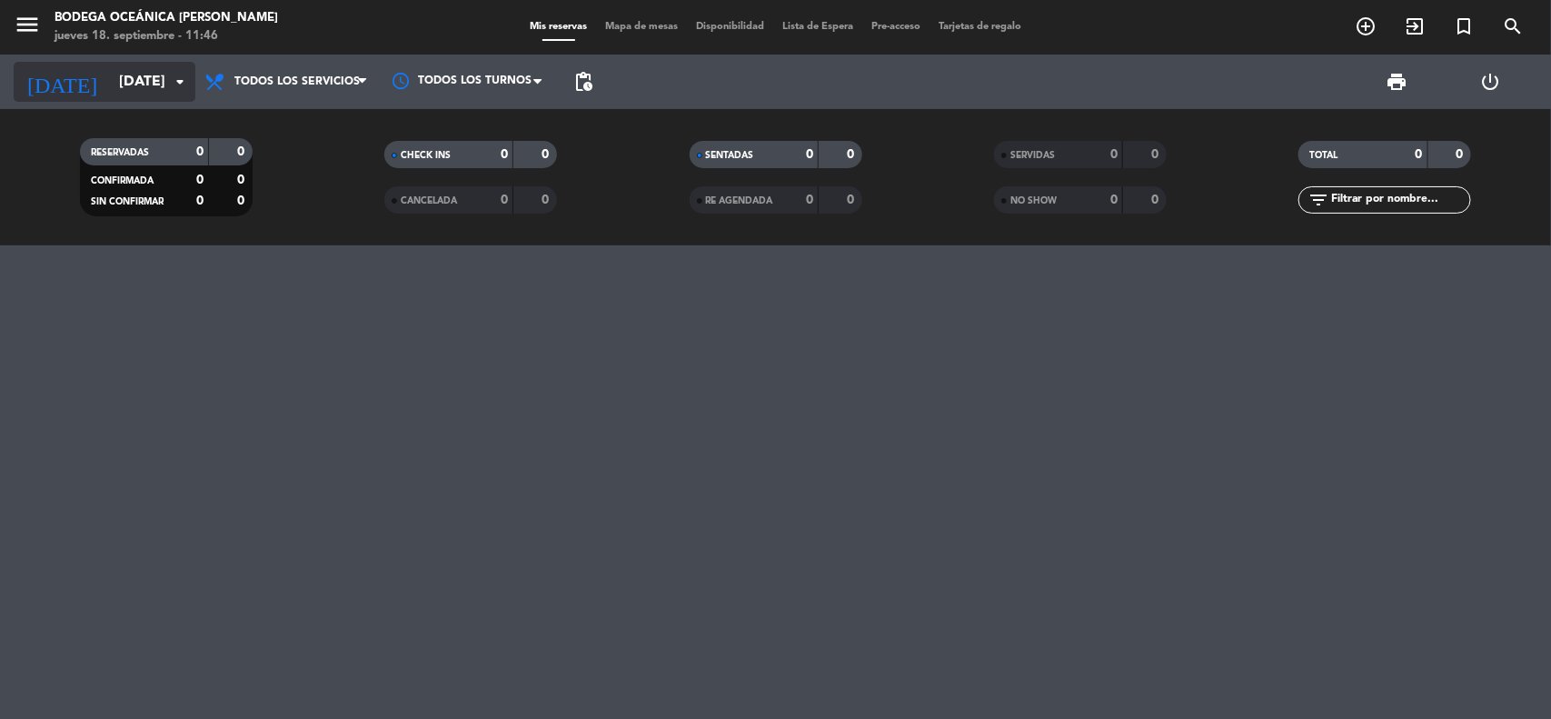
click at [136, 69] on input "[DATE]" at bounding box center [206, 82] width 192 height 35
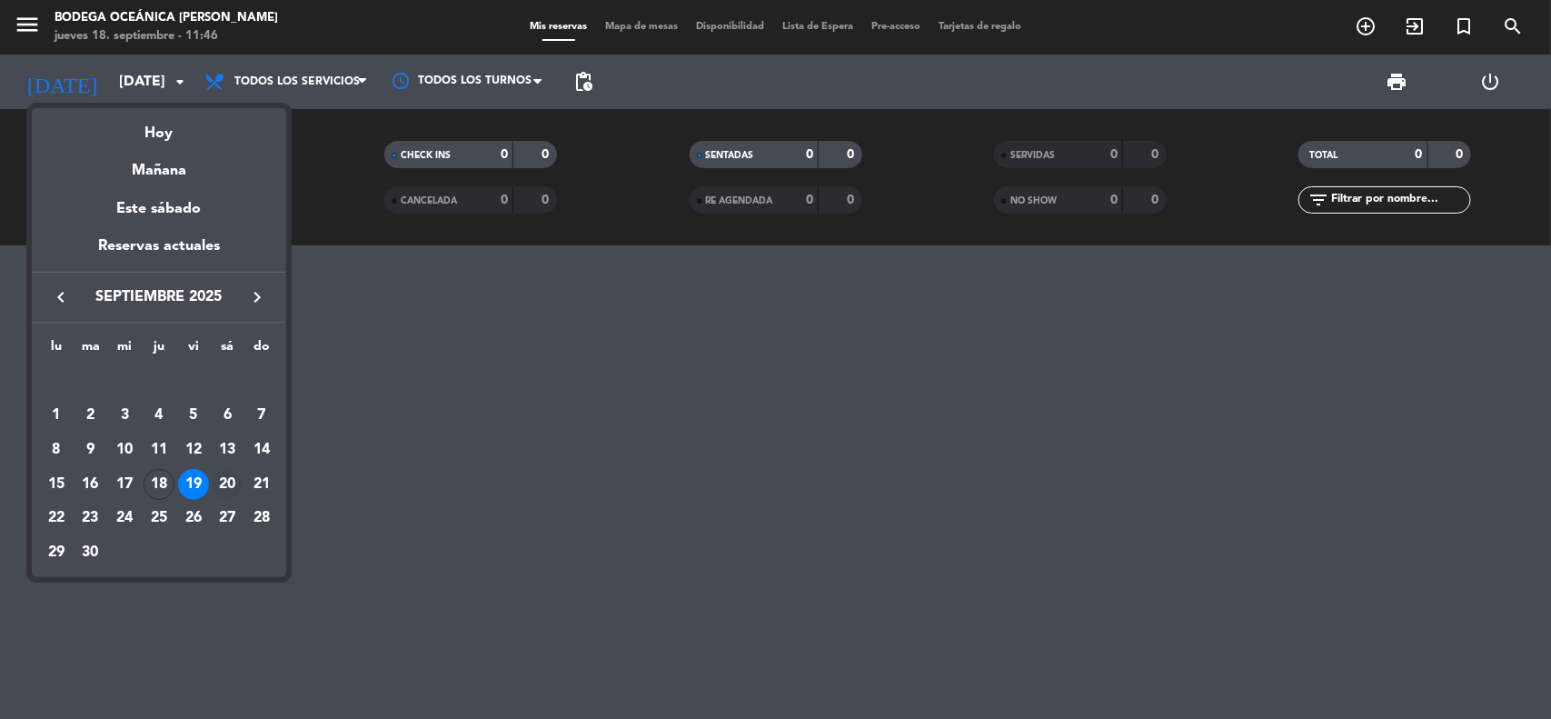
click at [223, 477] on div "20" at bounding box center [227, 484] width 31 height 31
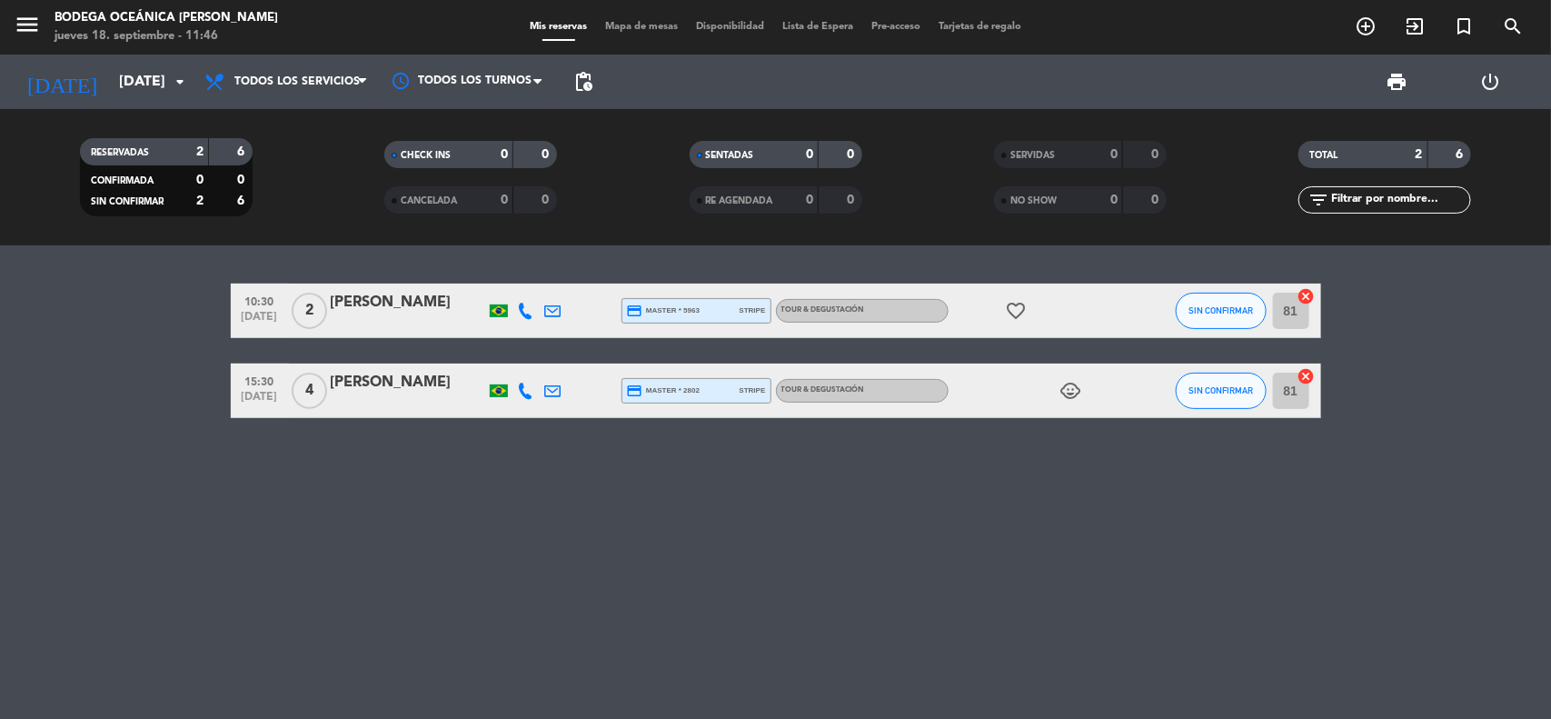
click at [1082, 391] on icon "child_care" at bounding box center [1072, 391] width 22 height 22
click at [1050, 486] on div "10:30 [DATE] 2 [PERSON_NAME] credit_card master * 5963 stripe Tour & degustació…" at bounding box center [775, 482] width 1551 height 474
click at [1077, 373] on div "child_care" at bounding box center [1031, 391] width 164 height 54
click at [1077, 382] on icon "child_care" at bounding box center [1072, 391] width 22 height 22
click at [1033, 484] on div "10:30 [DATE] 2 [PERSON_NAME] credit_card master * 5963 stripe Tour & degustació…" at bounding box center [775, 482] width 1551 height 474
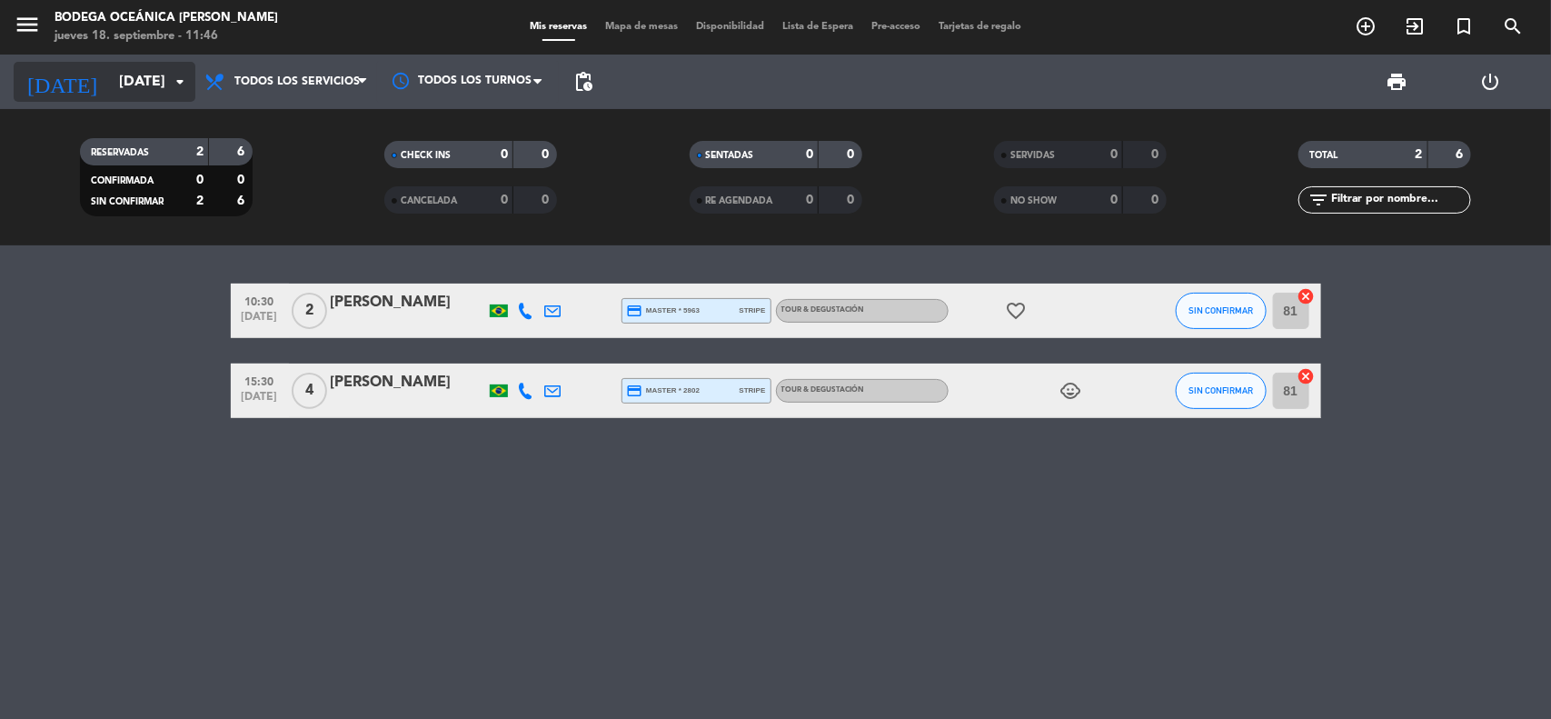
click at [130, 96] on input "[DATE]" at bounding box center [206, 82] width 192 height 35
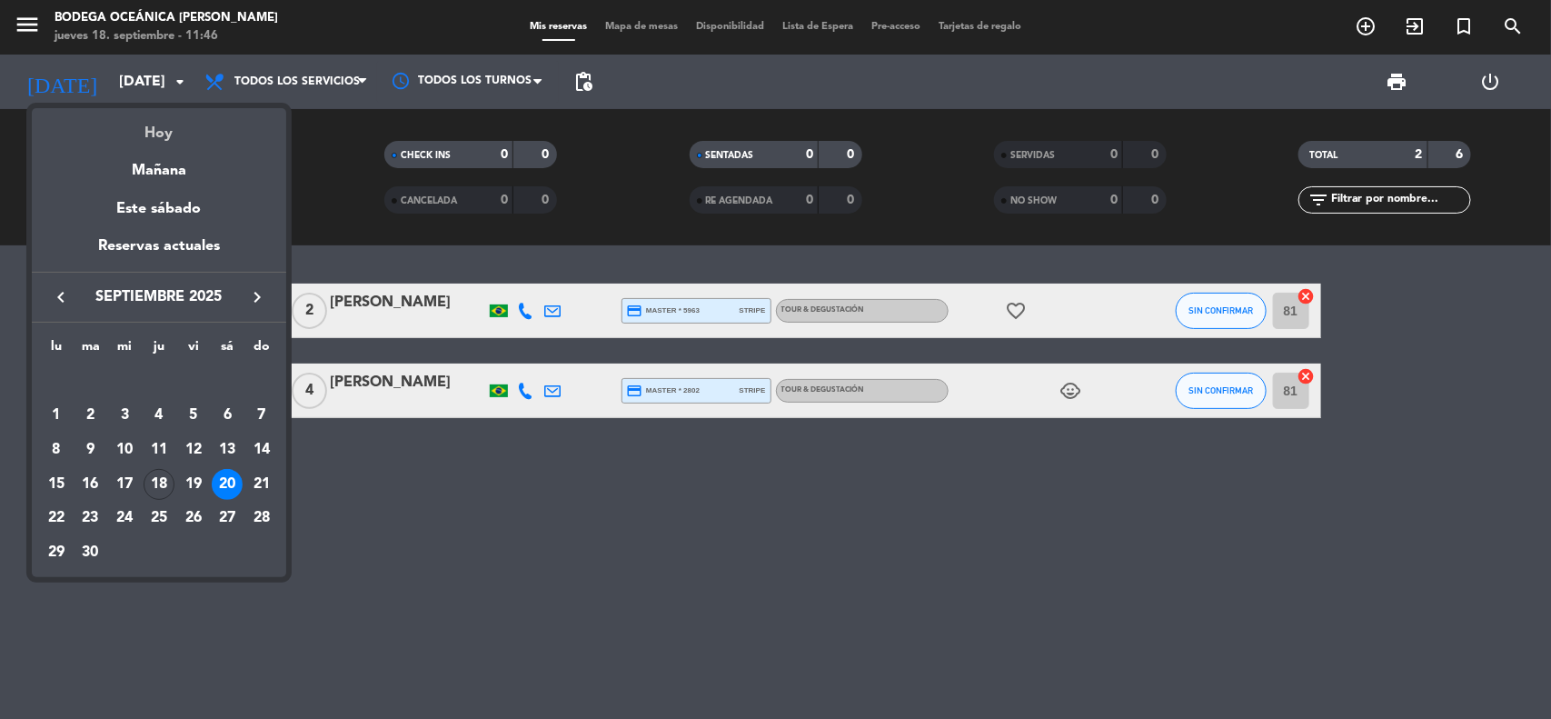
click at [153, 133] on div "Hoy" at bounding box center [159, 126] width 254 height 37
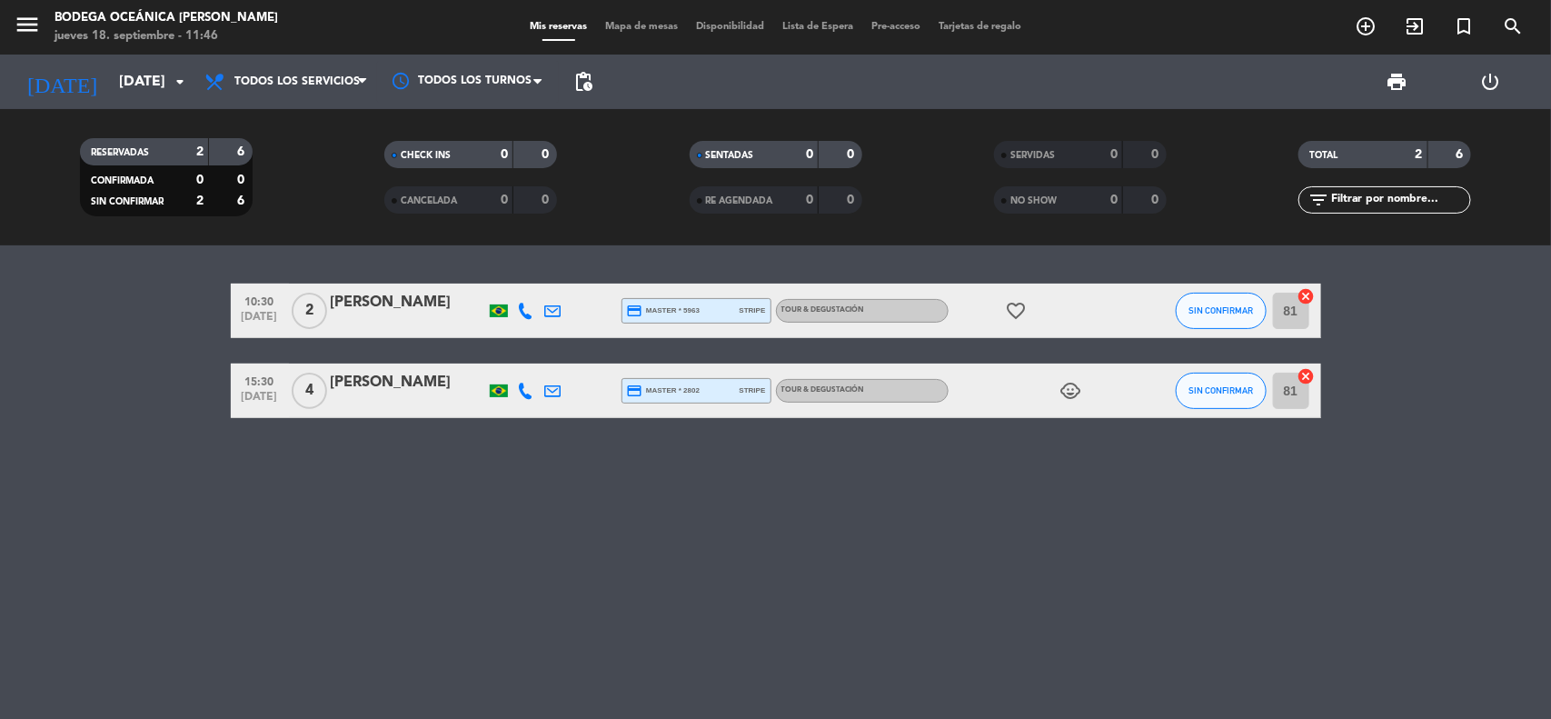
type input "[DEMOGRAPHIC_DATA][DATE]"
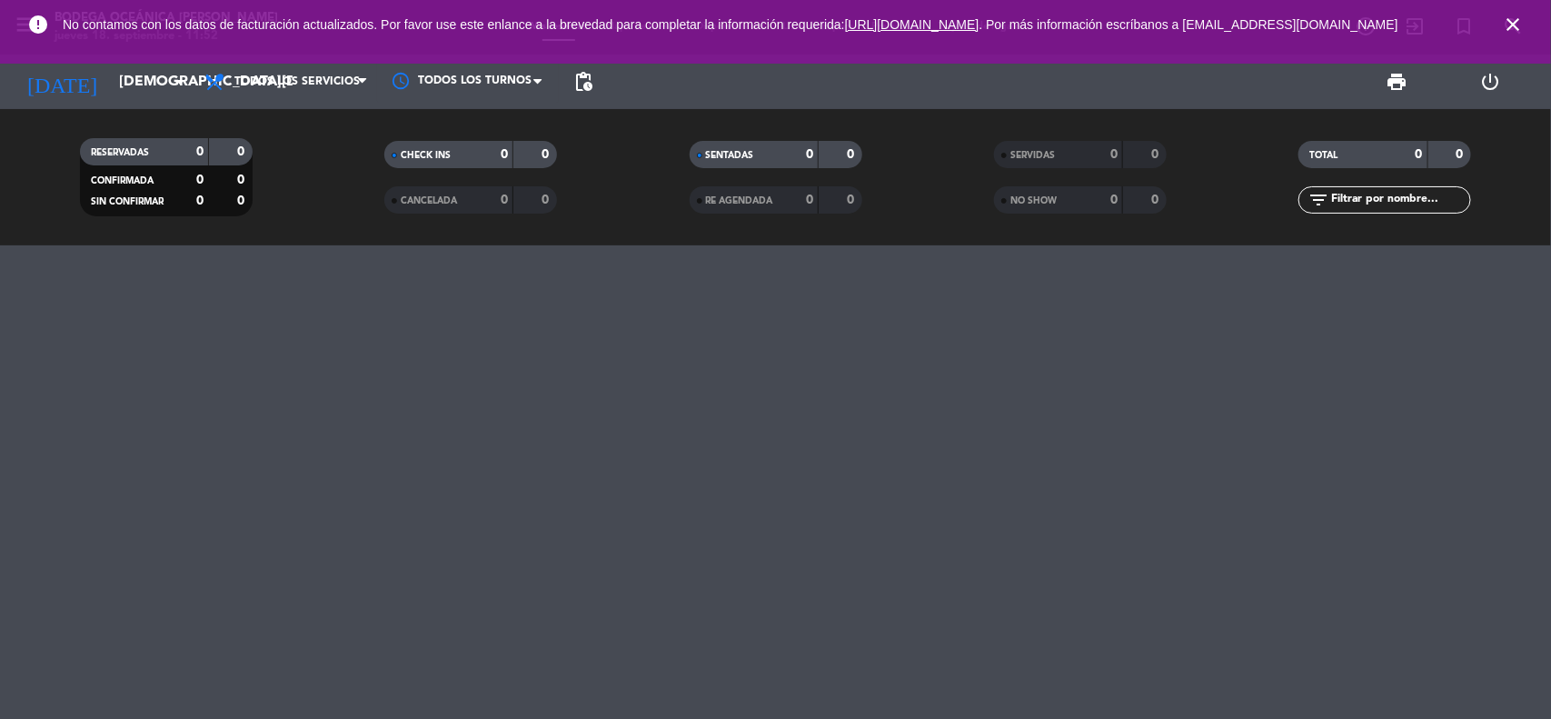
click at [1439, 516] on div at bounding box center [775, 482] width 1551 height 474
click at [1507, 451] on div at bounding box center [775, 482] width 1551 height 474
click at [1516, 25] on icon "close" at bounding box center [1513, 25] width 22 height 22
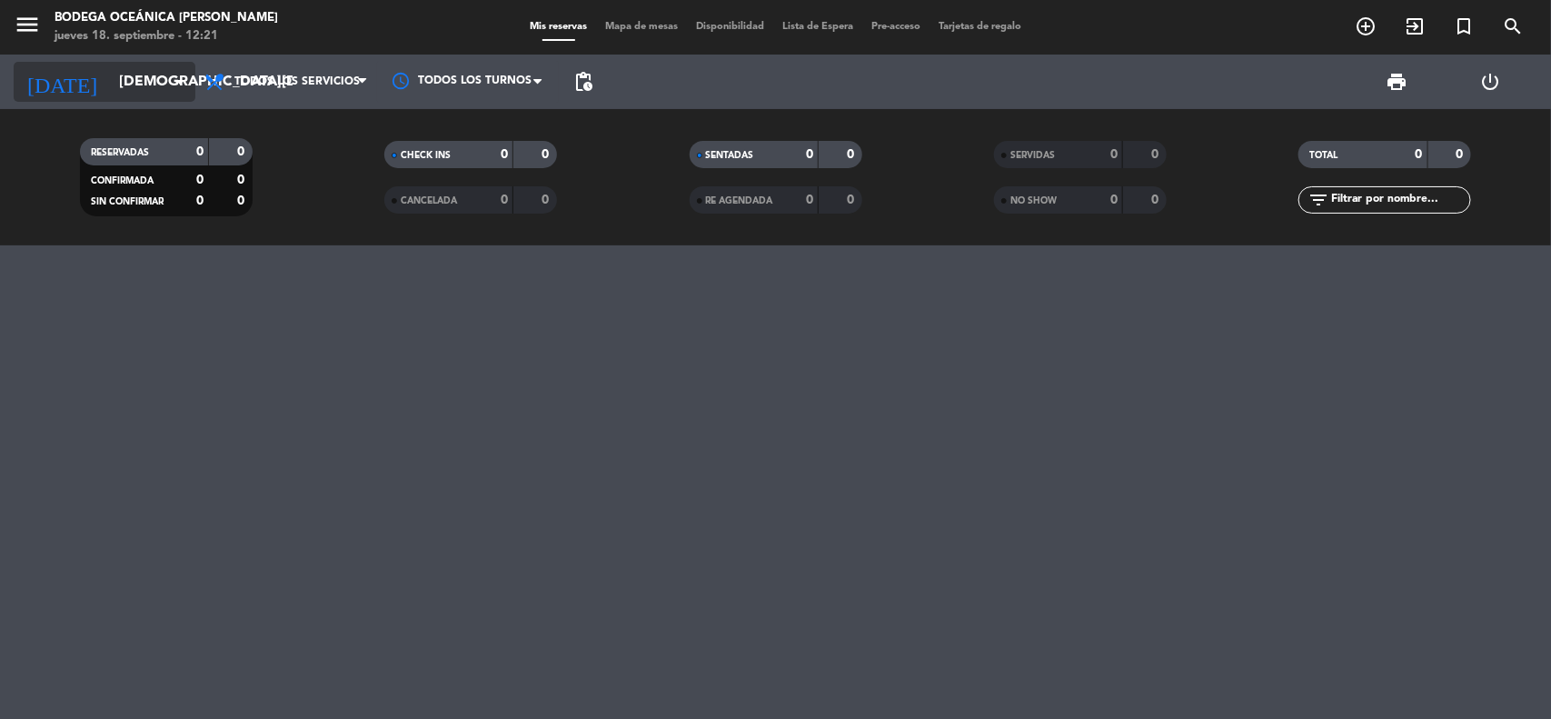
click at [124, 91] on input "[DEMOGRAPHIC_DATA][DATE]" at bounding box center [206, 82] width 192 height 35
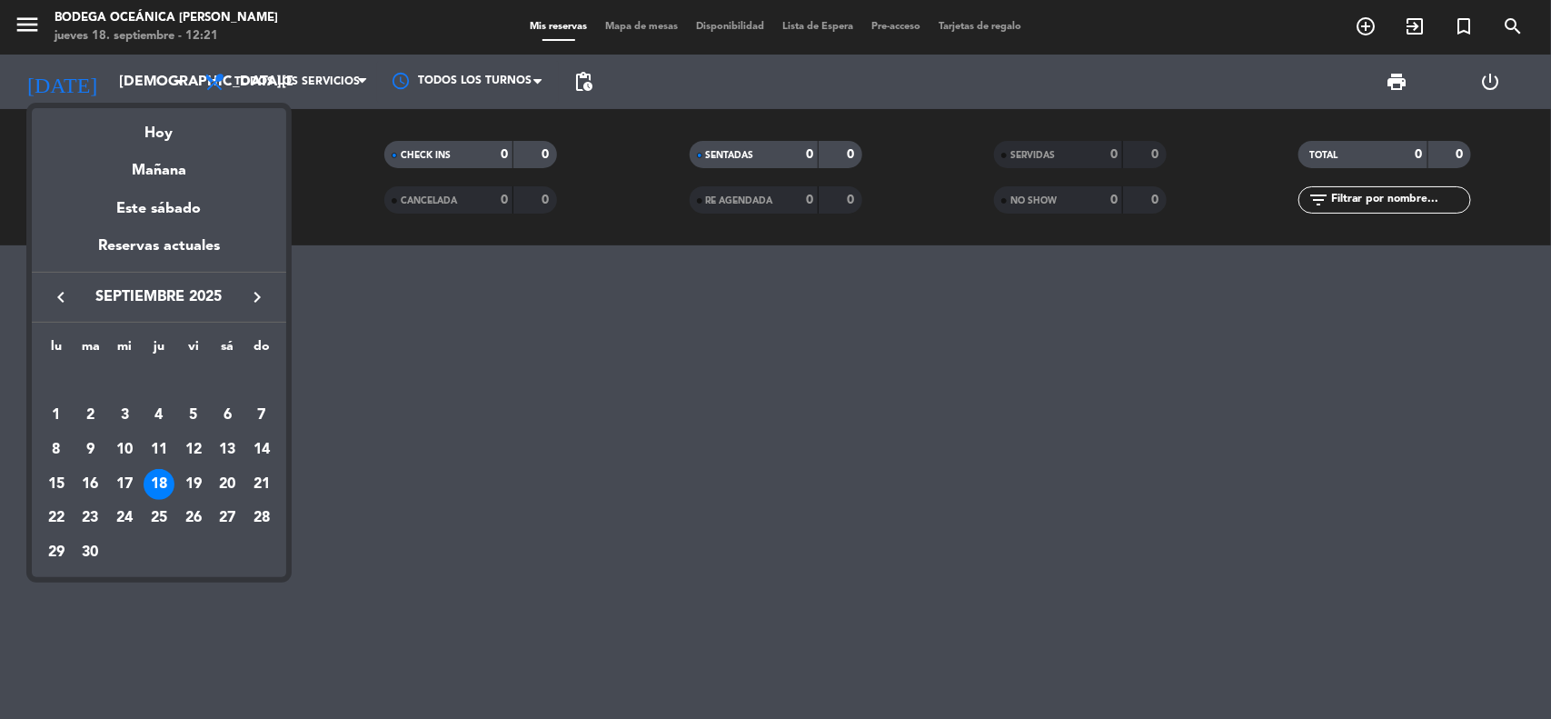
click at [437, 430] on div at bounding box center [775, 359] width 1551 height 719
